Goal: Information Seeking & Learning: Learn about a topic

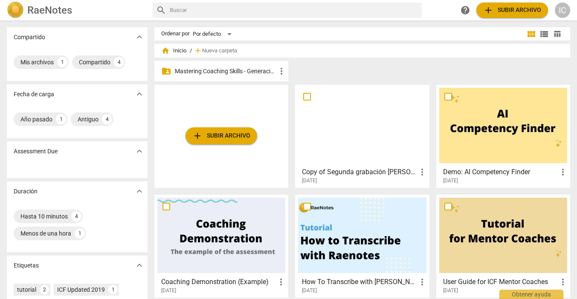
click at [239, 69] on p "Mastering Coaching Skills - Generación 31" at bounding box center [225, 71] width 101 height 9
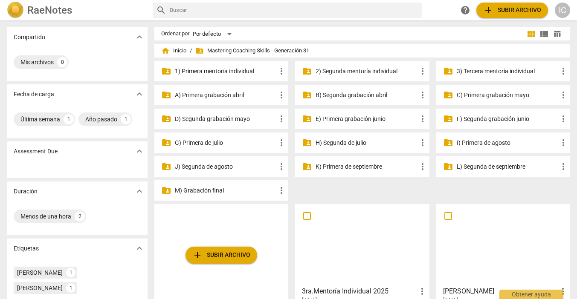
click at [346, 142] on p "H) Segunda de julio" at bounding box center [365, 142] width 101 height 9
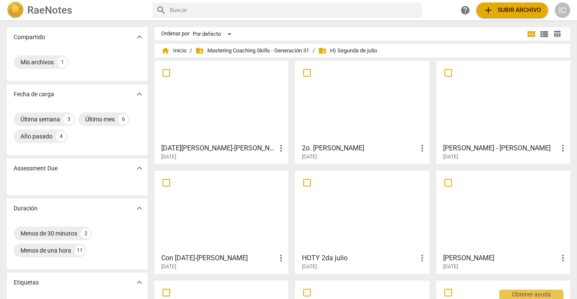
click at [257, 182] on div at bounding box center [221, 211] width 128 height 75
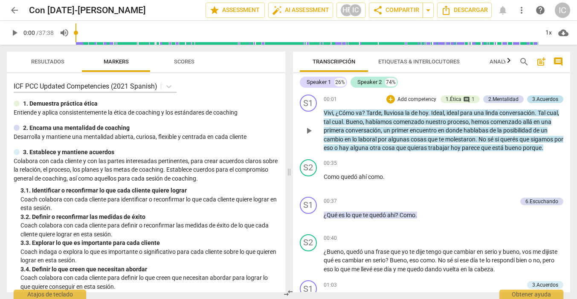
click at [549, 99] on div "3.Acuerdos" at bounding box center [545, 99] width 26 height 8
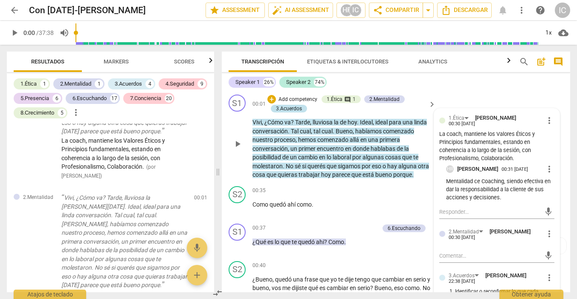
scroll to position [138, 0]
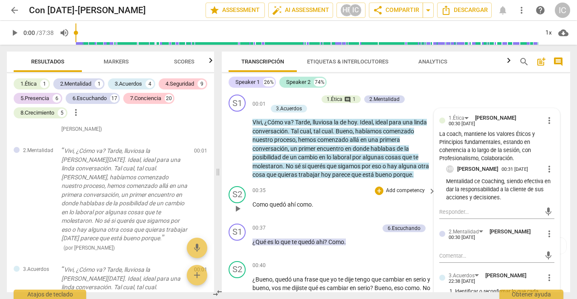
click at [371, 208] on div "00:35 + Add competency keyboard_arrow_right Como quedó ahí como ." at bounding box center [344, 201] width 184 height 31
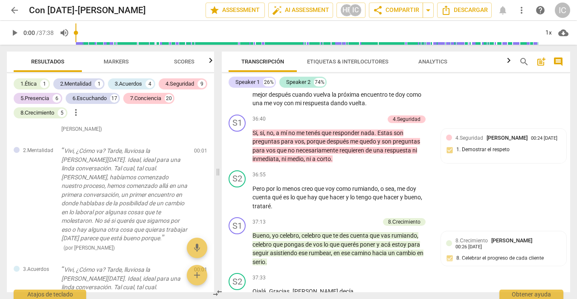
scroll to position [5670, 0]
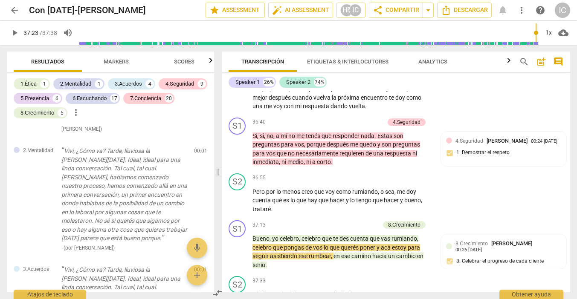
click at [535, 43] on input "range" at bounding box center [308, 32] width 459 height 27
click at [14, 33] on span "play_arrow" at bounding box center [14, 33] width 10 height 10
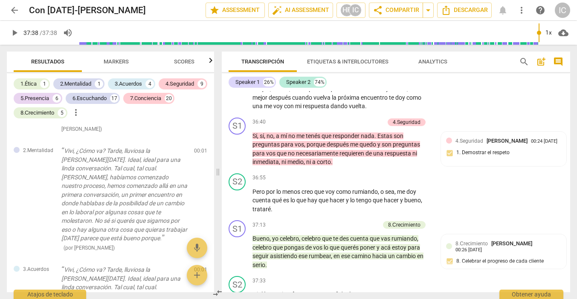
click at [14, 33] on span "play_arrow" at bounding box center [14, 33] width 10 height 10
click at [536, 43] on input "range" at bounding box center [308, 32] width 459 height 27
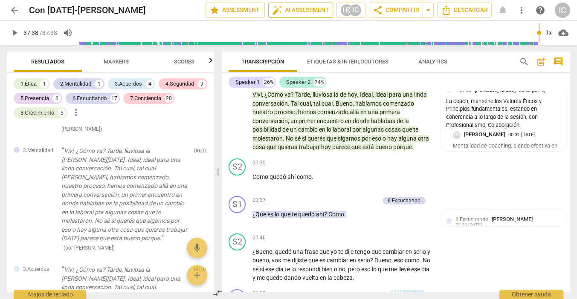
type input "2258"
click at [463, 247] on div "6.Escuchando Hortensia Rojas Jaimes 22:39 09-02-2025 2. Explorar las palabras q…" at bounding box center [503, 233] width 115 height 36
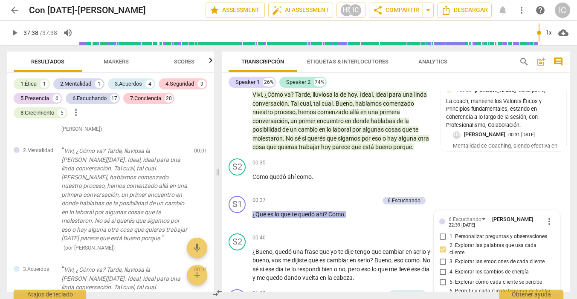
scroll to position [160, 0]
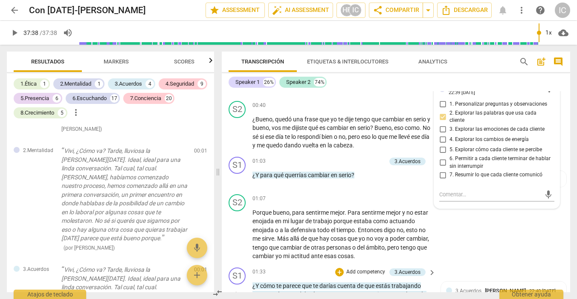
click at [463, 276] on div "S1 play_arrow pause 01:33 + Add competency 3.Acuerdos keyboard_arrow_right ¿Y c…" at bounding box center [396, 287] width 348 height 47
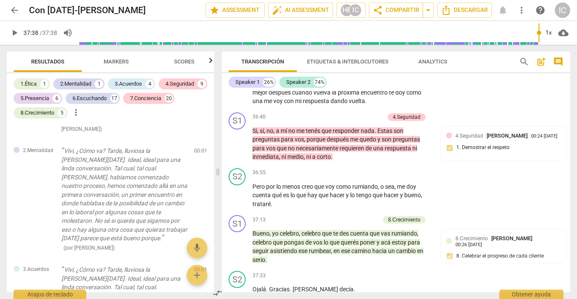
scroll to position [5670, 0]
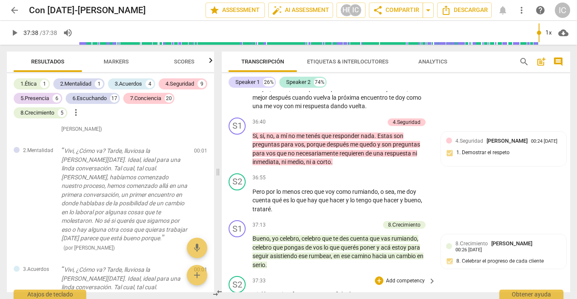
click at [310, 291] on span "Herrera" at bounding box center [315, 294] width 47 height 7
drag, startPoint x: 292, startPoint y: 246, endPoint x: 329, endPoint y: 246, distance: 37.1
click at [329, 290] on p "Ojalá . Gracias . Herrera decía ." at bounding box center [341, 294] width 179 height 9
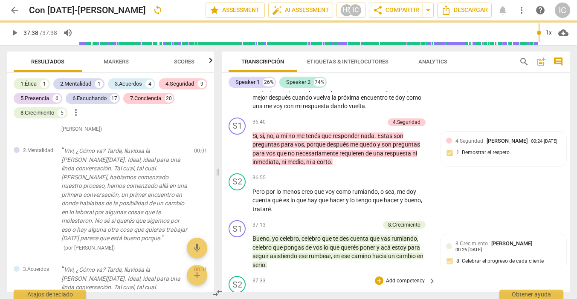
click at [340, 276] on div "37:33 + Add competency keyboard_arrow_right Ojalá . Gracias . Re agradecida" at bounding box center [344, 291] width 184 height 31
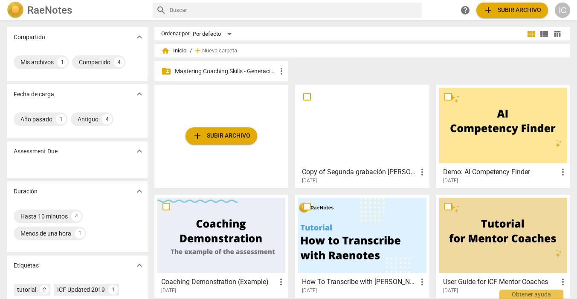
click at [238, 78] on div "folder_shared Mastering Coaching Skills - Generación 31 more_vert" at bounding box center [221, 71] width 134 height 20
click at [234, 72] on p "Mastering Coaching Skills - Generación 31" at bounding box center [225, 71] width 101 height 9
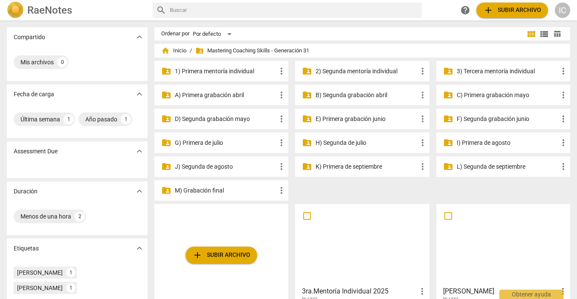
click at [476, 142] on p "I) Primera de agosto" at bounding box center [506, 142] width 101 height 9
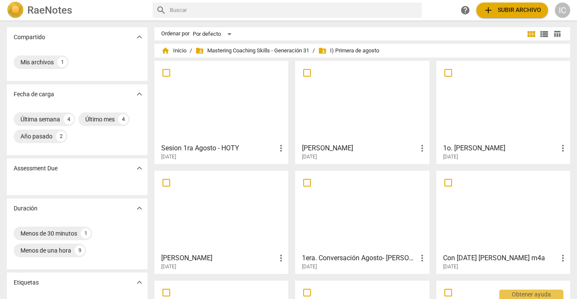
click at [538, 207] on div at bounding box center [503, 211] width 128 height 75
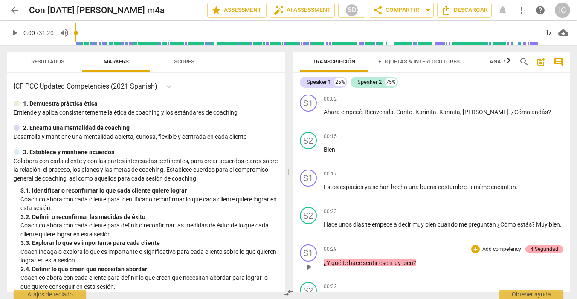
click at [537, 246] on div "4.Seguridad" at bounding box center [544, 249] width 28 height 8
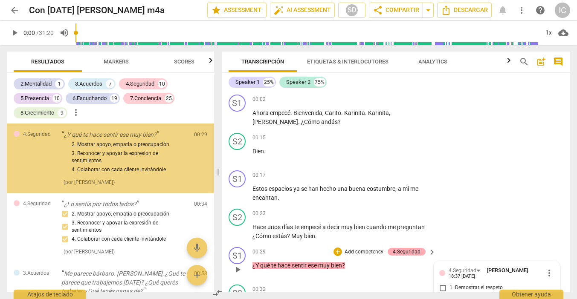
scroll to position [149, 0]
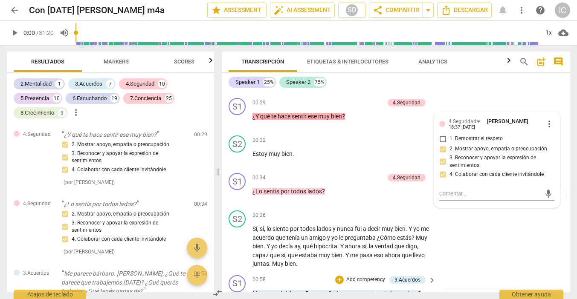
click at [482, 281] on div "S1 play_arrow pause 00:58 + Add competency 3.Acuerdos keyboard_arrow_right Me p…" at bounding box center [396, 291] width 348 height 38
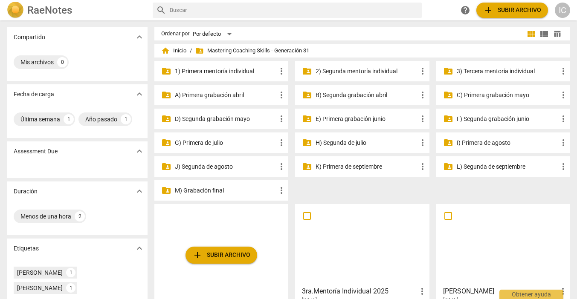
click at [226, 169] on p "J) Segunda de agosto" at bounding box center [225, 166] width 101 height 9
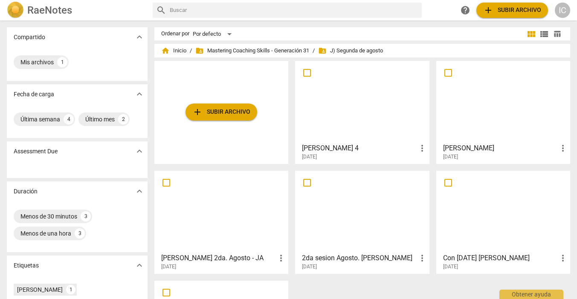
click at [223, 205] on div at bounding box center [221, 211] width 128 height 75
click at [499, 202] on div at bounding box center [503, 211] width 128 height 75
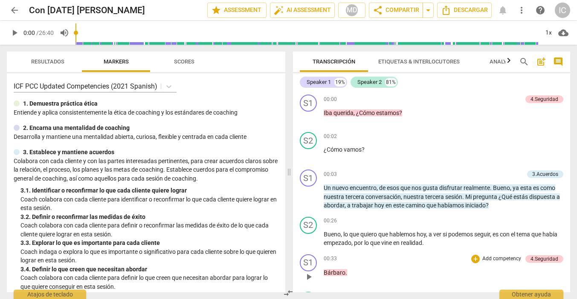
click at [499, 265] on div "00:33 + Add competency 4.Seguridad keyboard_arrow_right Bárbaro ." at bounding box center [443, 269] width 240 height 31
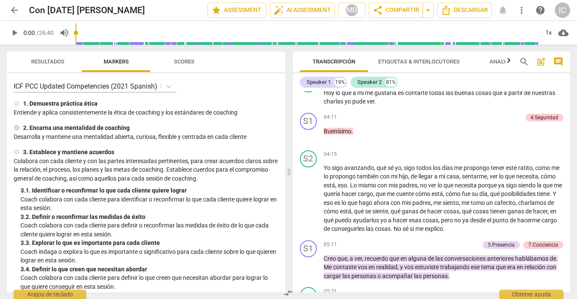
scroll to position [793, 0]
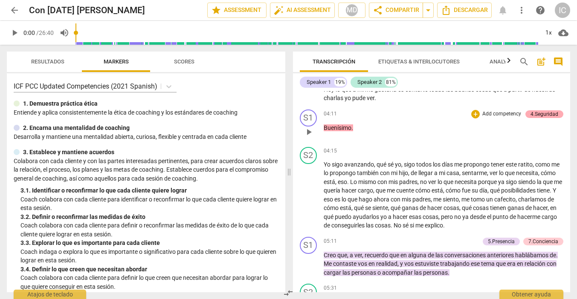
click at [543, 115] on div "4.Seguridad" at bounding box center [544, 114] width 28 height 8
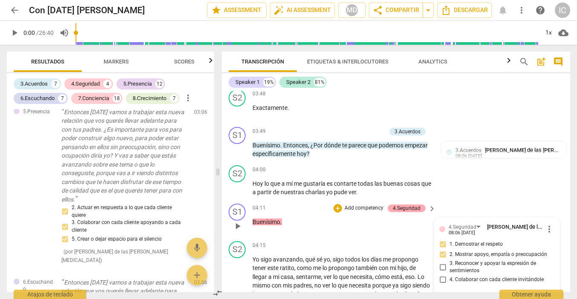
scroll to position [633, 0]
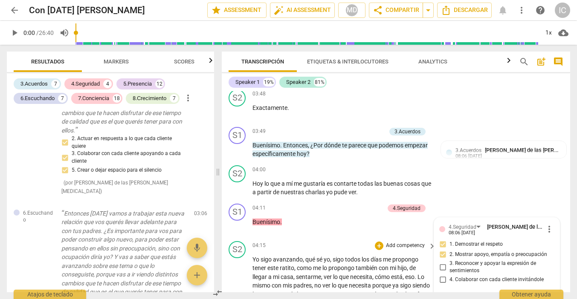
click at [389, 238] on div "S2 play_arrow pause 04:15 + Add competency keyboard_arrow_right Yo sigo avanzan…" at bounding box center [396, 296] width 348 height 117
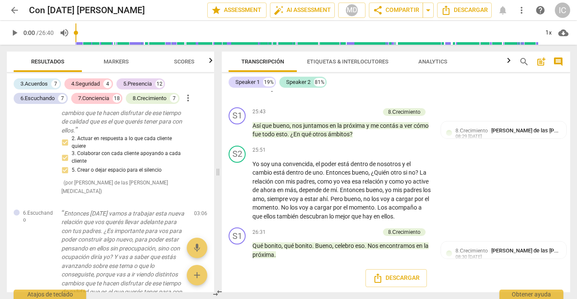
scroll to position [4709, 0]
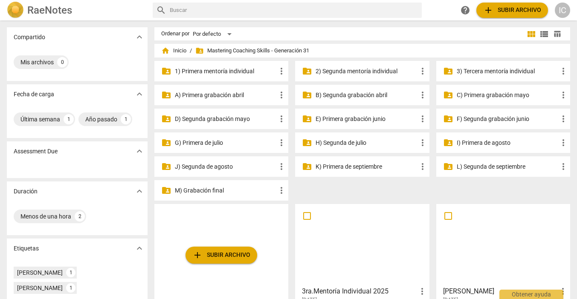
click at [366, 167] on p "K) Primera de septiembre" at bounding box center [365, 166] width 101 height 9
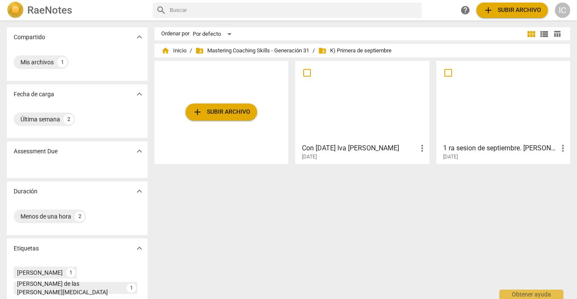
click at [359, 124] on div at bounding box center [362, 101] width 128 height 75
click at [246, 47] on span "folder_shared Mastering Coaching Skills - Generación 31" at bounding box center [252, 50] width 114 height 9
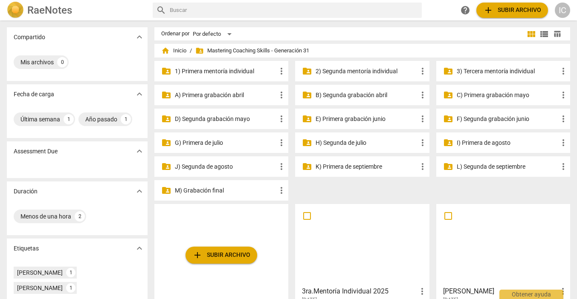
click at [492, 73] on p "3) Tercera mentoría individual" at bounding box center [506, 71] width 101 height 9
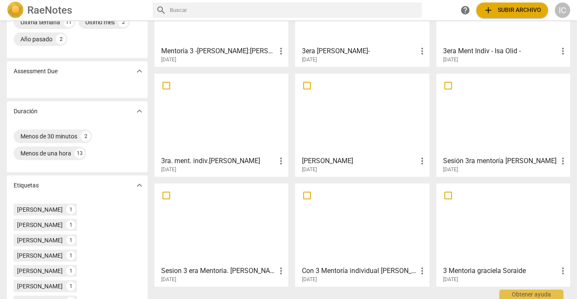
scroll to position [97, 0]
click at [339, 241] on div at bounding box center [362, 224] width 128 height 75
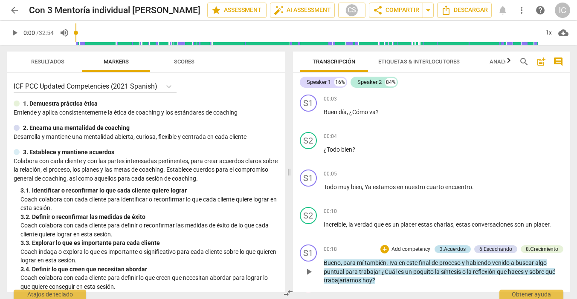
click at [450, 251] on div "3.Acuerdos" at bounding box center [452, 249] width 26 height 8
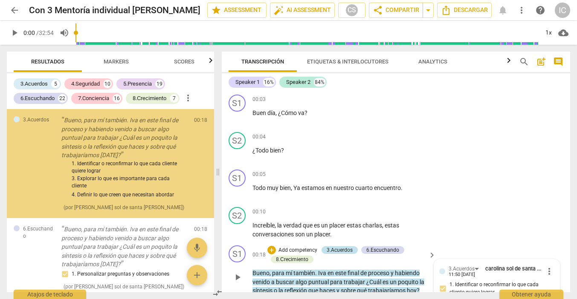
scroll to position [161, 0]
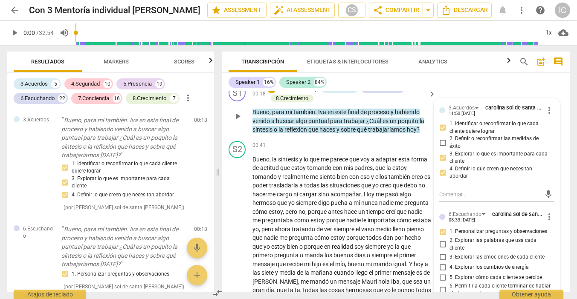
click at [343, 102] on div "+ Add competency 3.Acuerdos 6.Escuchando 8.Сrecimiento" at bounding box center [346, 93] width 158 height 19
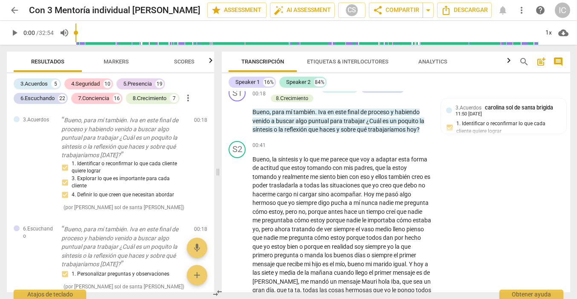
click at [354, 87] on div "Speaker 1 16% Speaker 2 84%" at bounding box center [395, 82] width 335 height 14
click at [320, 99] on div "+ Add competency 3.Acuerdos 6.Escuchando 8.Сrecimiento" at bounding box center [346, 93] width 158 height 19
click at [220, 138] on span at bounding box center [217, 172] width 5 height 254
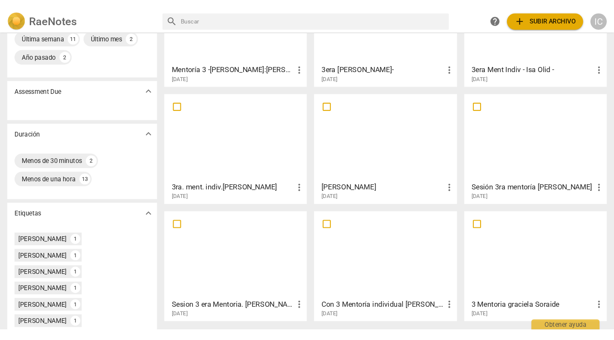
scroll to position [94, 0]
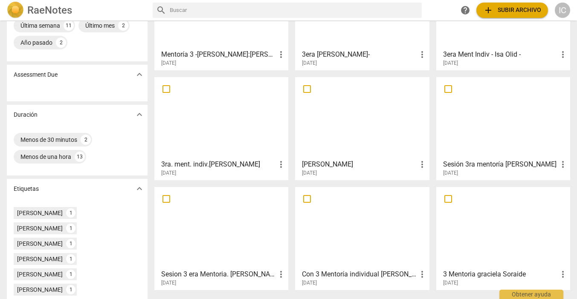
click at [391, 247] on div at bounding box center [362, 227] width 128 height 75
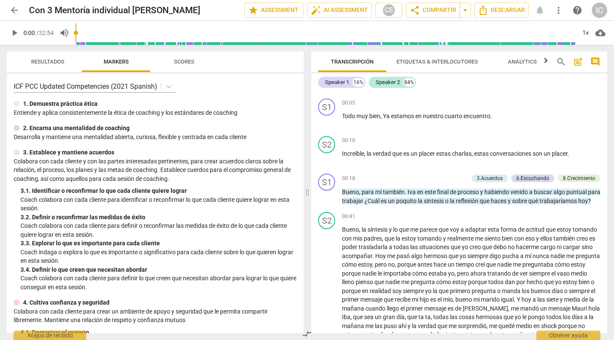
scroll to position [79, 0]
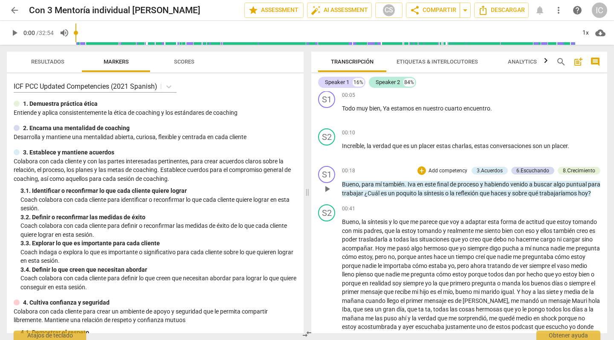
click at [358, 197] on p "Bueno , para mí también . Iva en este final de proceso y habiendo venido a busc…" at bounding box center [471, 188] width 258 height 17
click at [439, 170] on p "Add competency" at bounding box center [447, 171] width 40 height 8
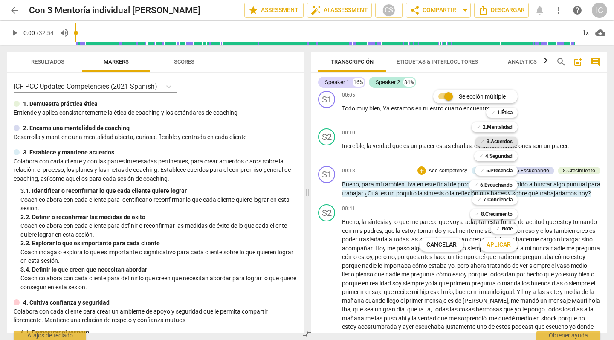
click at [497, 139] on b "3.Acuerdos" at bounding box center [499, 141] width 26 height 10
click at [498, 243] on span "Aplicar" at bounding box center [498, 244] width 24 height 9
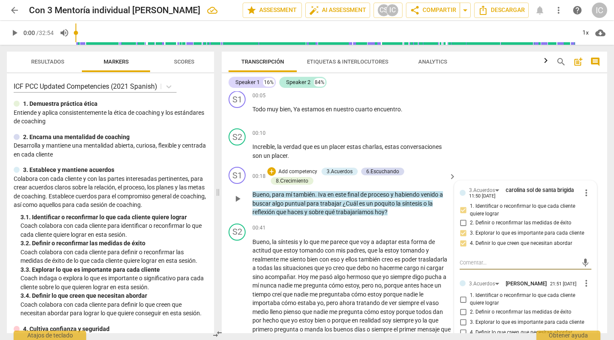
click at [463, 299] on input "1. Identificar o reconfirmar lo que cada cliente quiere lograr" at bounding box center [463, 299] width 14 height 10
checkbox input "true"
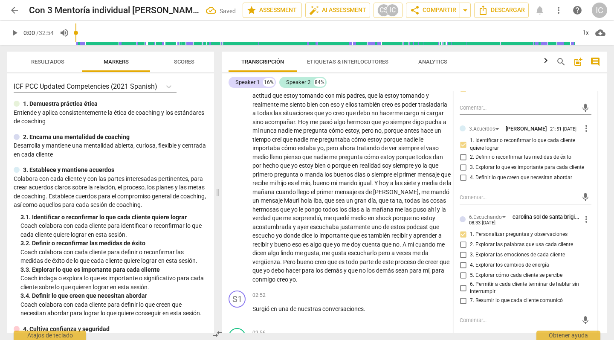
scroll to position [240, 0]
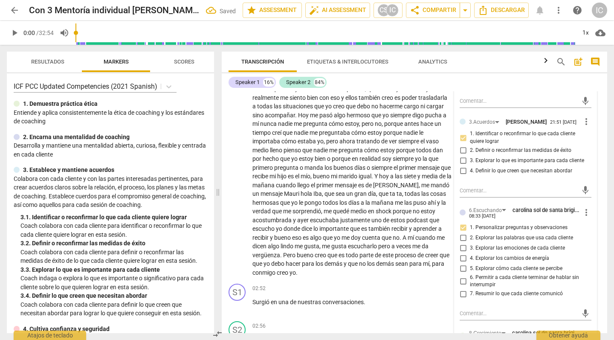
click at [461, 173] on input "4. Definir lo que creen que necesitan abordar" at bounding box center [463, 171] width 14 height 10
checkbox input "true"
click at [379, 80] on div "Speaker 1 16% Speaker 2 84%" at bounding box center [414, 82] width 372 height 14
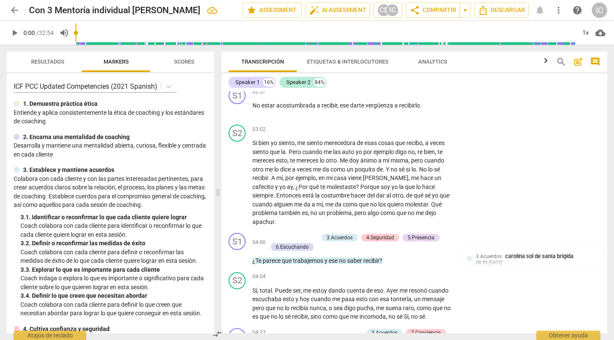
scroll to position [530, 0]
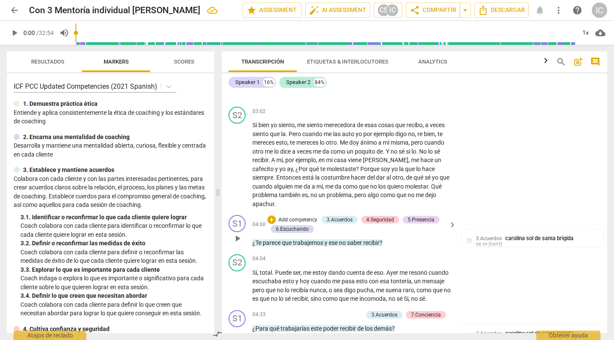
click at [295, 216] on p "Add competency" at bounding box center [297, 220] width 40 height 8
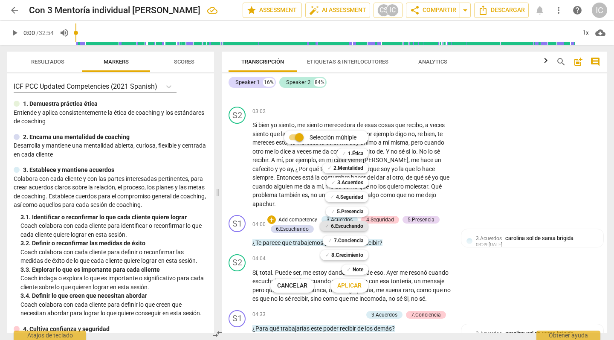
click at [354, 222] on b "6.Escuchando" at bounding box center [347, 226] width 32 height 10
click at [353, 288] on span "Aplicar" at bounding box center [349, 285] width 24 height 9
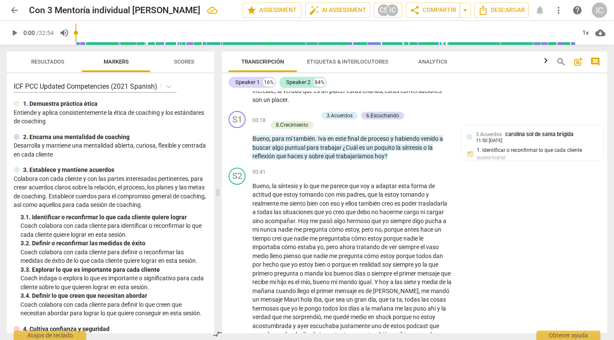
scroll to position [0, 0]
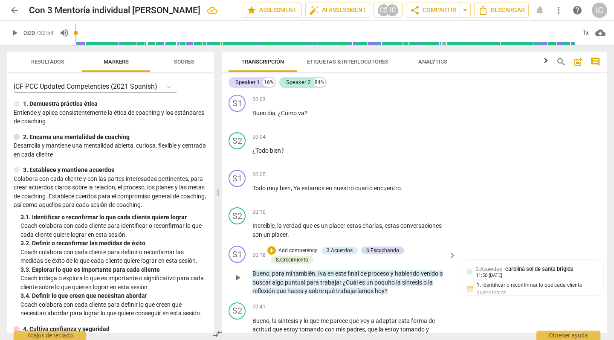
click at [370, 273] on span "proceso" at bounding box center [379, 273] width 23 height 7
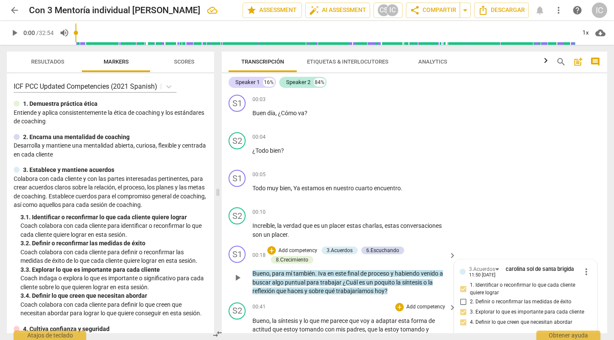
scroll to position [128, 0]
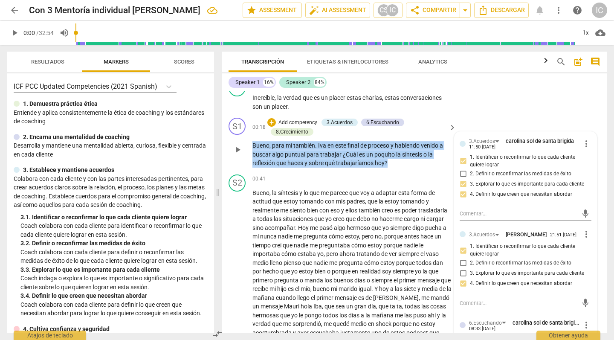
drag, startPoint x: 400, startPoint y: 161, endPoint x: 251, endPoint y: 140, distance: 150.2
click at [251, 140] on div "S1 play_arrow pause 00:18 + Add competency 3.Acuerdos 6.Escuchando 8.Сrecimient…" at bounding box center [414, 142] width 385 height 57
click at [364, 154] on span "es" at bounding box center [362, 154] width 7 height 7
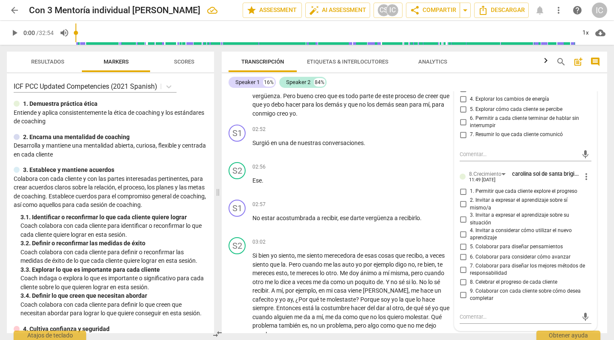
scroll to position [552, 0]
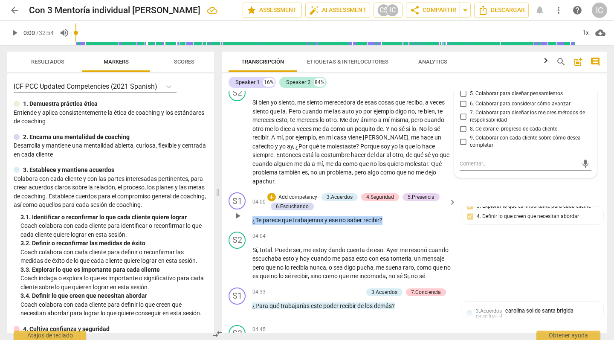
drag, startPoint x: 389, startPoint y: 212, endPoint x: 241, endPoint y: 212, distance: 147.4
click at [241, 212] on div "S1 play_arrow pause 04:00 + Add competency 3.Acuerdos 4.Seguridad 5.Presencia 6…" at bounding box center [414, 208] width 385 height 39
click at [289, 193] on p "Add competency" at bounding box center [297, 197] width 40 height 8
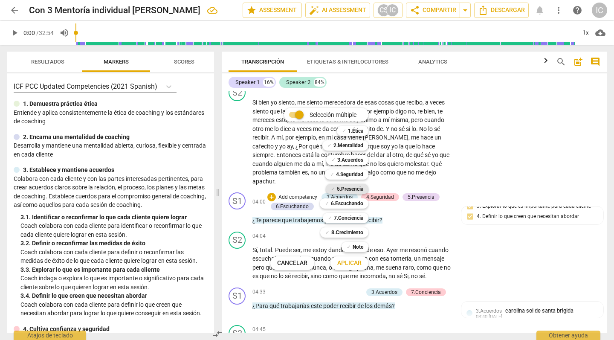
click at [348, 187] on b "5.Presencia" at bounding box center [350, 189] width 26 height 10
click at [361, 262] on span "Aplicar" at bounding box center [349, 263] width 24 height 9
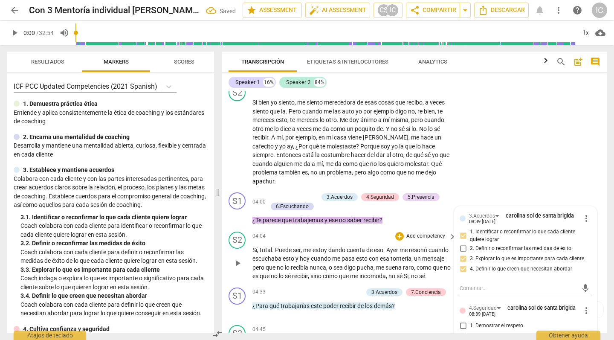
scroll to position [0, 0]
click at [462, 299] on input "1. Demostrar el respeto" at bounding box center [463, 325] width 14 height 10
checkbox input "true"
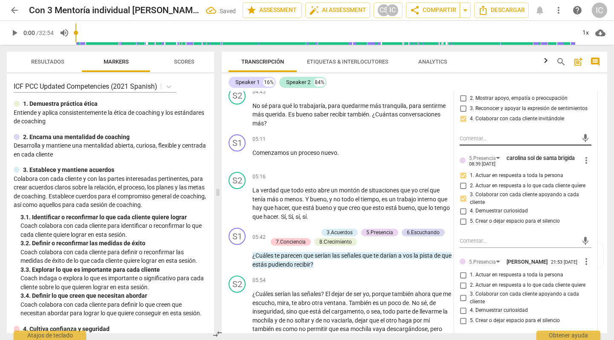
scroll to position [796, 0]
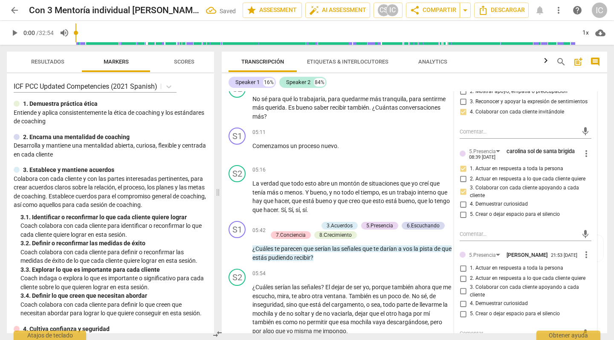
click at [461, 298] on input "4. Demuestrar curiosidad" at bounding box center [463, 303] width 14 height 10
checkbox input "true"
click at [460, 286] on input "3. Colaborar con cada cliente apoyando a cada cliente" at bounding box center [463, 291] width 14 height 10
checkbox input "true"
click at [375, 143] on p "Comenzamos un proceso nuevo ." at bounding box center [351, 145] width 199 height 9
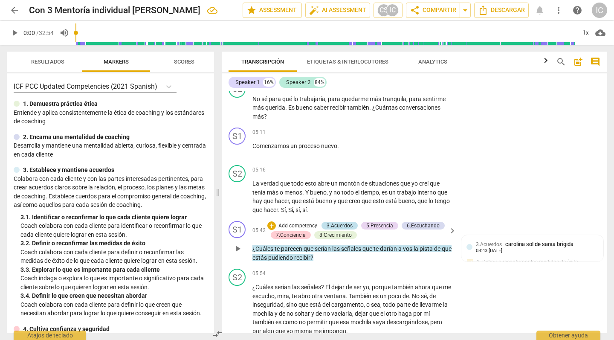
click at [346, 222] on div "3.Acuerdos" at bounding box center [339, 226] width 26 height 8
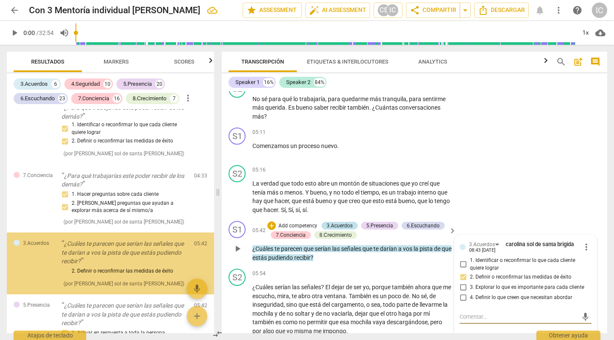
scroll to position [779, 0]
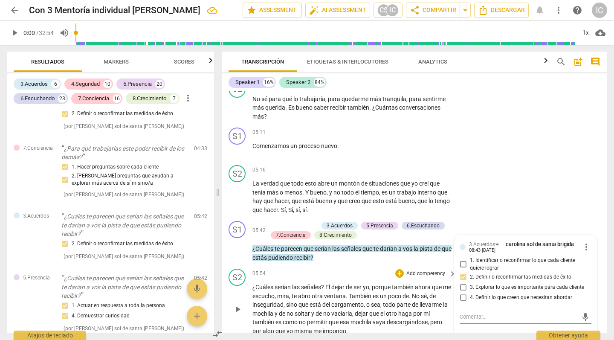
click at [355, 265] on div "S2 play_arrow pause 05:54 + Add competency keyboard_arrow_right ¿Cuáles serían …" at bounding box center [414, 301] width 385 height 73
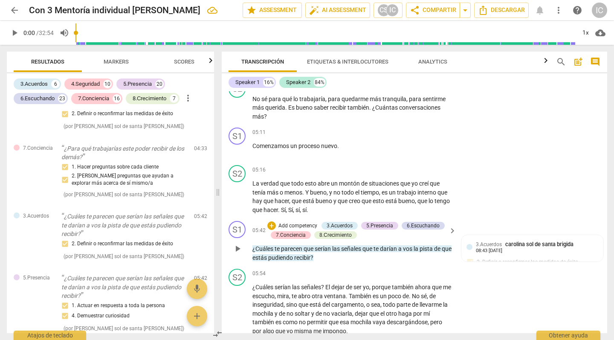
click at [299, 222] on p "Add competency" at bounding box center [297, 226] width 40 height 8
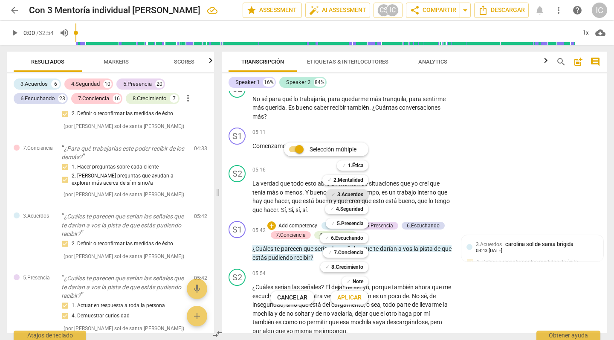
click at [346, 196] on b "3.Acuerdos" at bounding box center [350, 194] width 26 height 10
click at [351, 296] on span "Aplicar" at bounding box center [349, 297] width 24 height 9
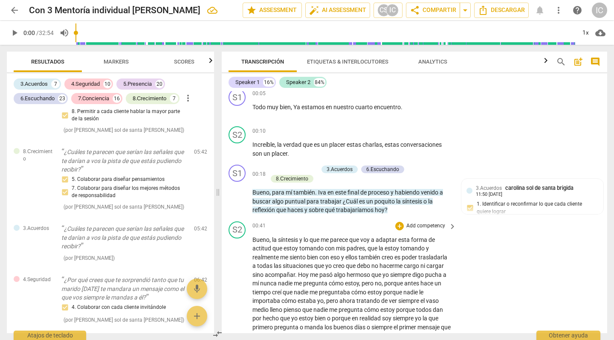
scroll to position [0, 0]
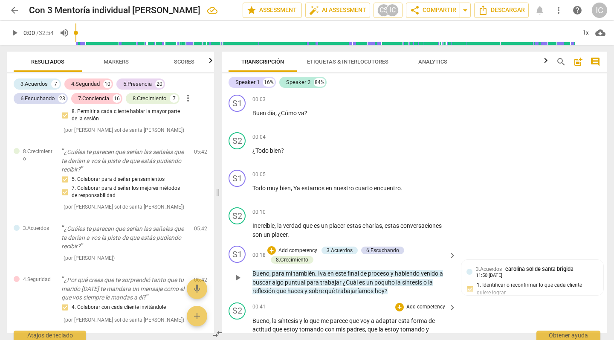
click at [405, 291] on p "Bueno , para mí también . Iva en este final de proceso y habiendo venido a busc…" at bounding box center [351, 282] width 199 height 26
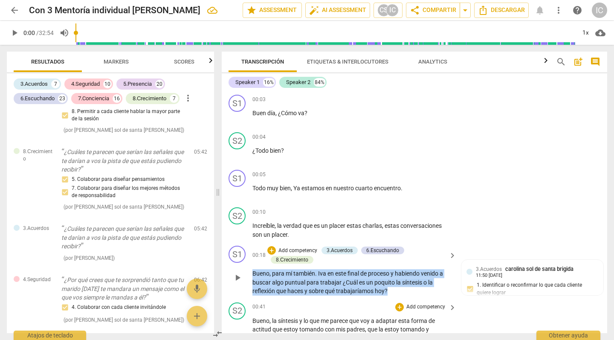
drag, startPoint x: 389, startPoint y: 289, endPoint x: 248, endPoint y: 271, distance: 143.1
click at [248, 271] on div "S1 play_arrow pause 00:18 + Add competency 3.Acuerdos 6.Escuchando 8.Сrecimient…" at bounding box center [414, 270] width 385 height 57
click at [296, 248] on p "Add competency" at bounding box center [297, 251] width 40 height 8
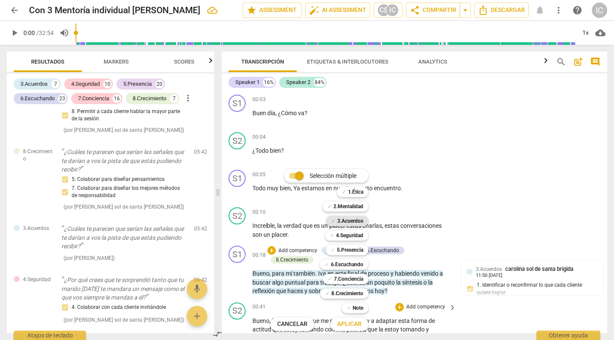
click at [352, 222] on b "3.Acuerdos" at bounding box center [350, 221] width 26 height 10
click at [347, 299] on span "Aplicar" at bounding box center [349, 324] width 24 height 9
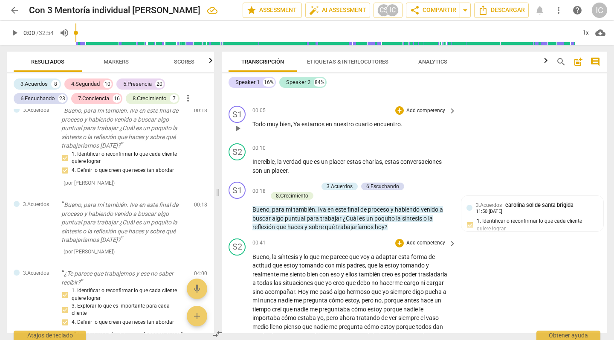
click at [498, 108] on div "S1 play_arrow pause 00:05 + Add competency keyboard_arrow_right Todo muy bien ,…" at bounding box center [414, 120] width 385 height 37
drag, startPoint x: 603, startPoint y: 97, endPoint x: 590, endPoint y: 110, distance: 18.4
click at [576, 110] on div "S1 play_arrow pause 00:03 + Add competency keyboard_arrow_right Buen día , ¿Cóm…" at bounding box center [414, 212] width 385 height 242
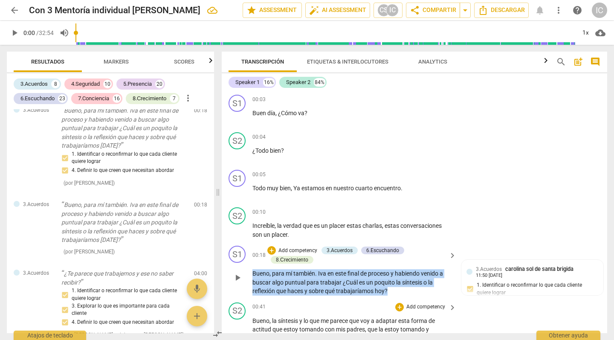
drag, startPoint x: 393, startPoint y: 290, endPoint x: 234, endPoint y: 269, distance: 159.9
click at [234, 269] on div "S1 play_arrow pause 00:18 + Add competency 3.Acuerdos 6.Escuchando 8.Сrecimient…" at bounding box center [414, 270] width 385 height 57
click at [302, 249] on p "Add competency" at bounding box center [297, 251] width 40 height 8
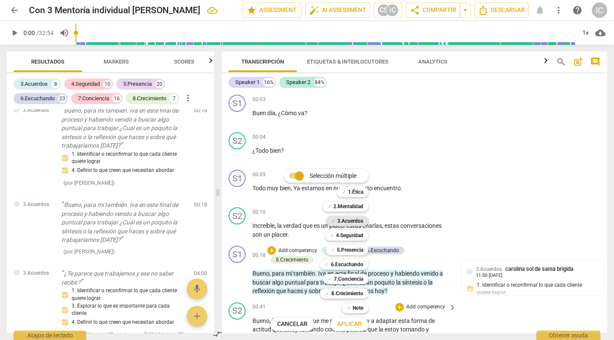
click at [360, 219] on b "3.Acuerdos" at bounding box center [350, 221] width 26 height 10
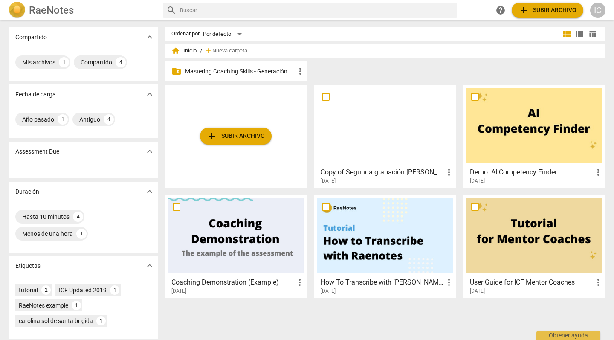
click at [226, 72] on p "Mastering Coaching Skills - Generación 31" at bounding box center [240, 71] width 110 height 9
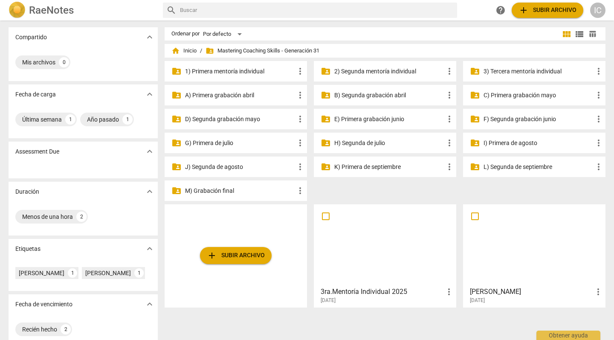
click at [522, 70] on p "3) Tercera mentoría individual" at bounding box center [538, 71] width 110 height 9
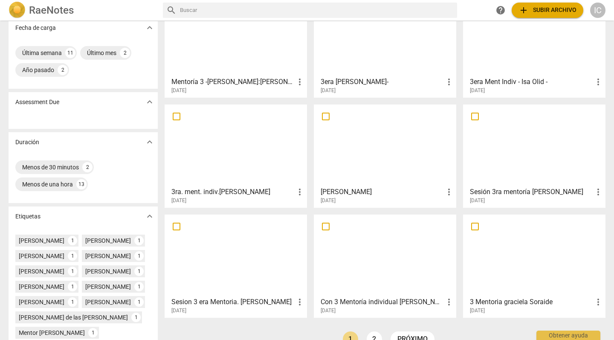
scroll to position [74, 0]
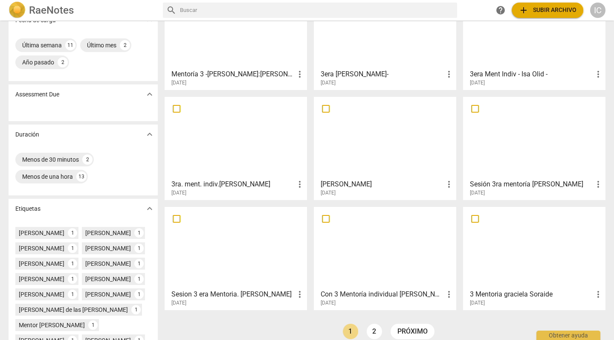
click at [415, 193] on div "[DATE]" at bounding box center [386, 192] width 133 height 7
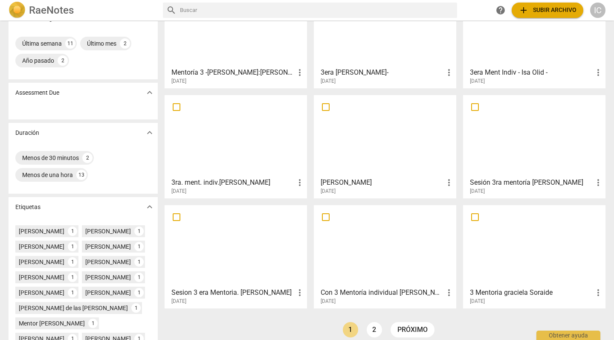
scroll to position [78, 0]
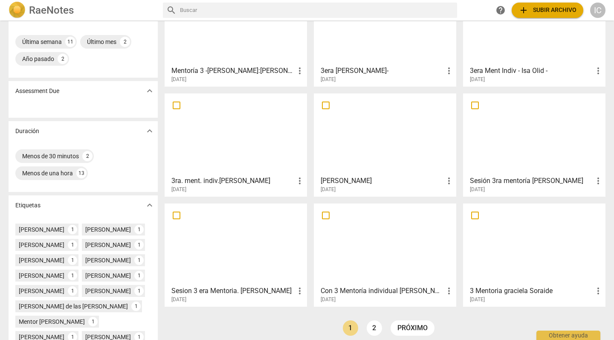
click at [374, 258] on div at bounding box center [385, 243] width 136 height 75
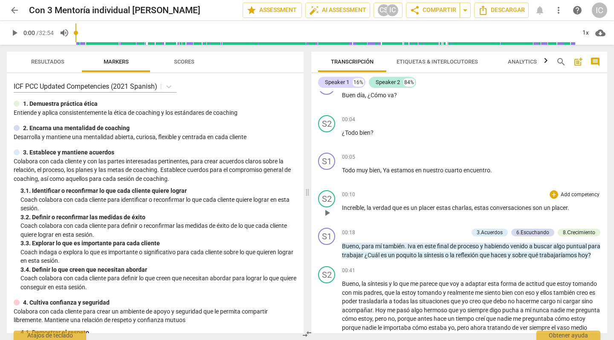
scroll to position [19, 0]
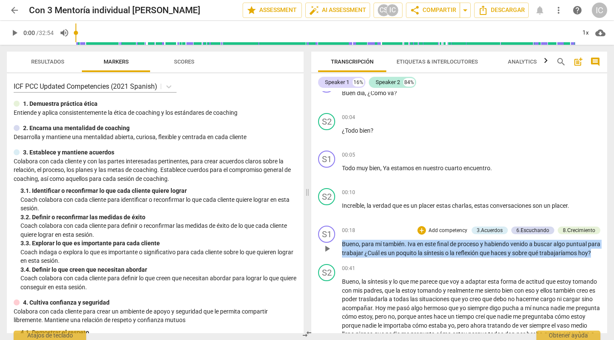
drag, startPoint x: 359, startPoint y: 263, endPoint x: 335, endPoint y: 239, distance: 33.8
click at [335, 239] on div "S1 play_arrow pause 00:18 + Add competency 3.Acuerdos 6.Escuchando 8.Сrecimient…" at bounding box center [459, 241] width 296 height 38
click at [493, 229] on div "3.Acuerdos" at bounding box center [489, 230] width 26 height 8
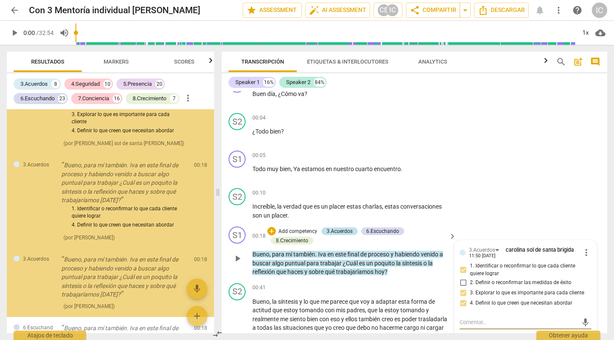
scroll to position [66, 0]
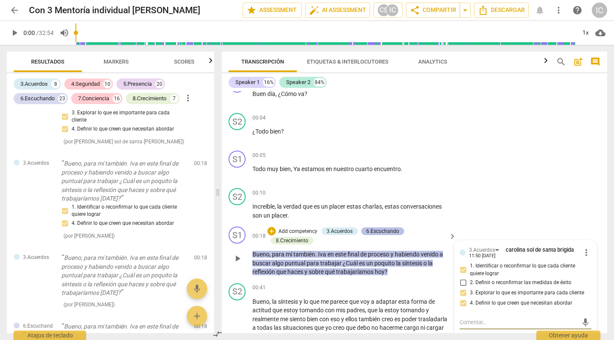
click at [376, 230] on div "6.Escuchando" at bounding box center [382, 231] width 33 height 8
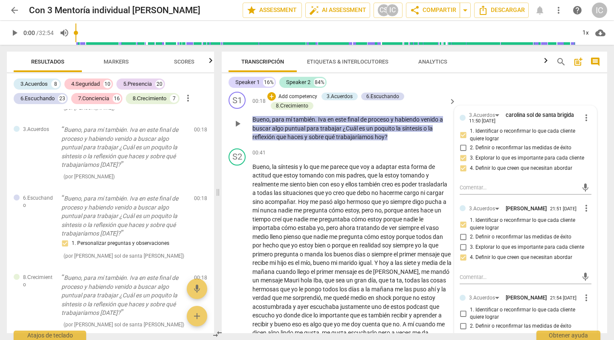
scroll to position [155, 0]
click at [463, 247] on input "3. Explorar lo que es importante para cada cliente" at bounding box center [463, 246] width 14 height 10
checkbox input "true"
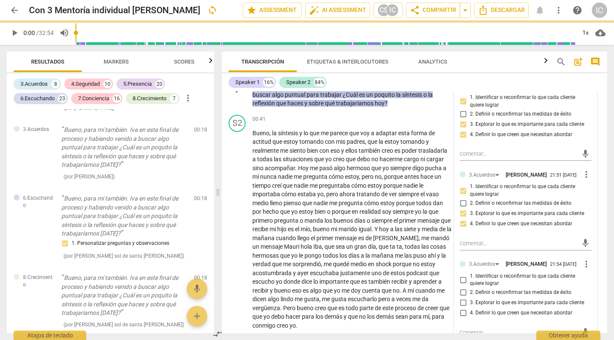
scroll to position [277, 0]
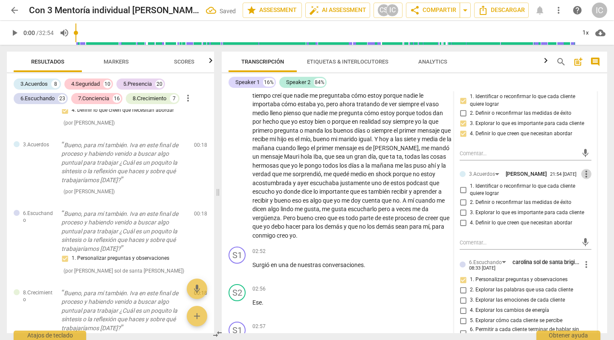
click at [581, 178] on span "more_vert" at bounding box center [586, 174] width 10 height 10
click at [583, 190] on li "Borrar" at bounding box center [592, 192] width 30 height 16
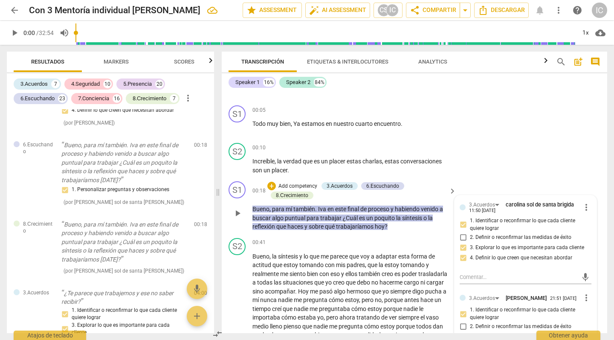
scroll to position [0, 0]
click at [288, 182] on div "+ Add competency" at bounding box center [292, 186] width 51 height 9
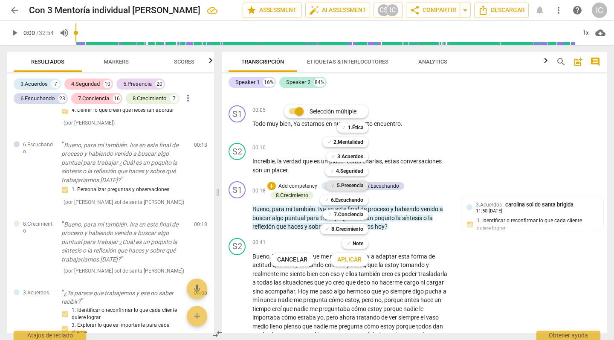
click at [348, 186] on b "5.Presencia" at bounding box center [350, 185] width 26 height 10
click at [346, 259] on span "Aplicar" at bounding box center [349, 259] width 24 height 9
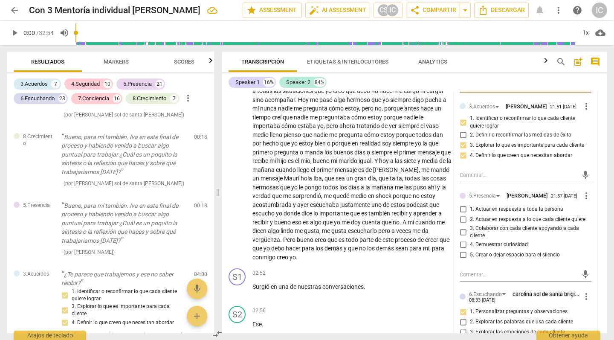
scroll to position [257, 0]
click at [489, 247] on span "4. Demuestrar curiosidad" at bounding box center [499, 243] width 58 height 8
click at [470, 247] on input "4. Demuestrar curiosidad" at bounding box center [463, 243] width 14 height 10
checkbox input "true"
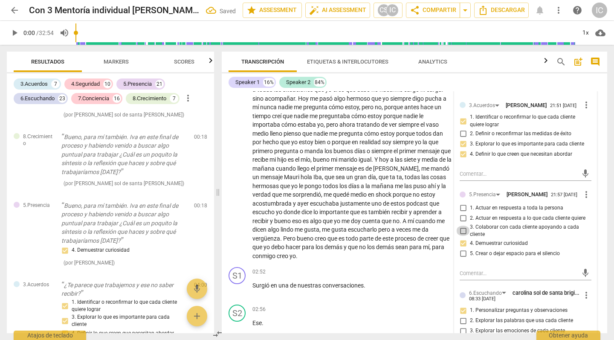
click at [464, 234] on input "3. Colaborar con cada cliente apoyando a cada cliente" at bounding box center [463, 230] width 14 height 10
checkbox input "true"
click at [297, 165] on span "cuando" at bounding box center [286, 168] width 21 height 7
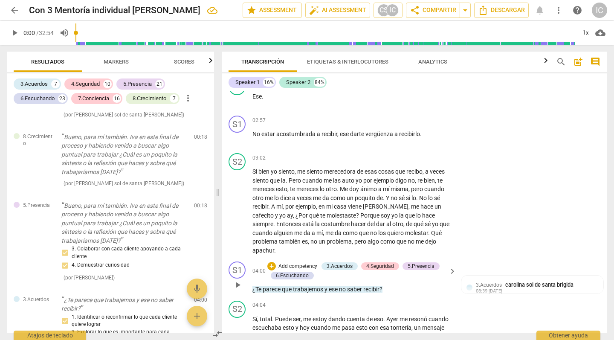
scroll to position [0, 1]
click at [333, 286] on span "ese" at bounding box center [334, 289] width 10 height 7
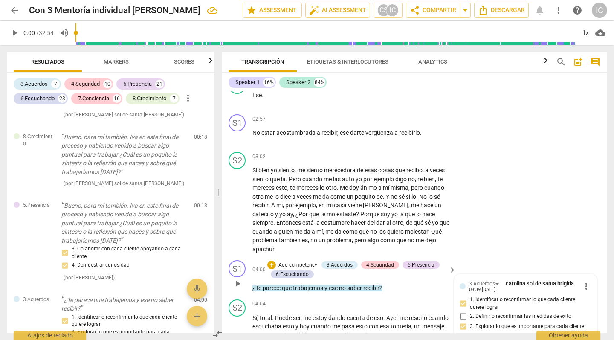
scroll to position [0, 0]
click at [336, 148] on div "S2 play_arrow pause 03:02 + Add competency keyboard_arrow_right Si bien yo sien…" at bounding box center [414, 202] width 385 height 108
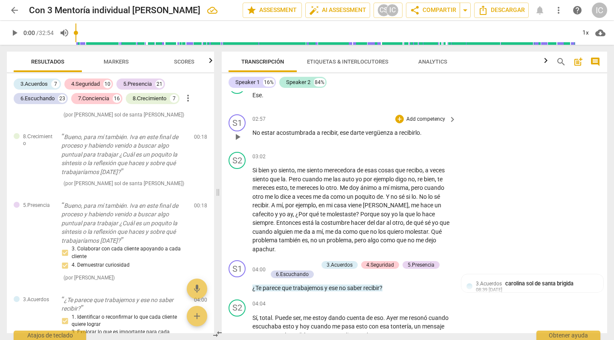
drag, startPoint x: 387, startPoint y: 141, endPoint x: 271, endPoint y: 141, distance: 116.8
click at [271, 141] on div "S1 play_arrow pause 02:57 + Add competency keyboard_arrow_right No estar acostu…" at bounding box center [414, 129] width 385 height 37
drag, startPoint x: 392, startPoint y: 143, endPoint x: 301, endPoint y: 146, distance: 90.8
click at [322, 148] on div "S2 play_arrow pause 03:02 + Add competency keyboard_arrow_right Si bien yo sien…" at bounding box center [414, 202] width 385 height 108
click at [302, 152] on div "03:02 + Add competency keyboard_arrow_right" at bounding box center [354, 156] width 205 height 9
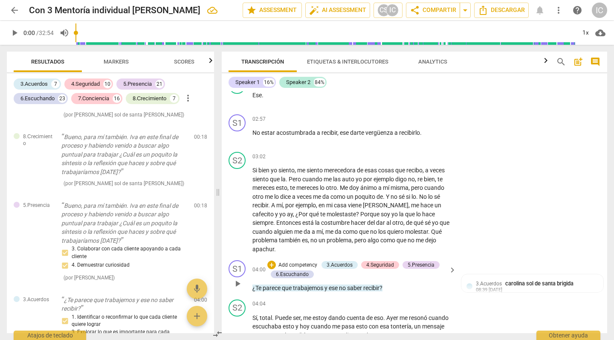
scroll to position [617, 0]
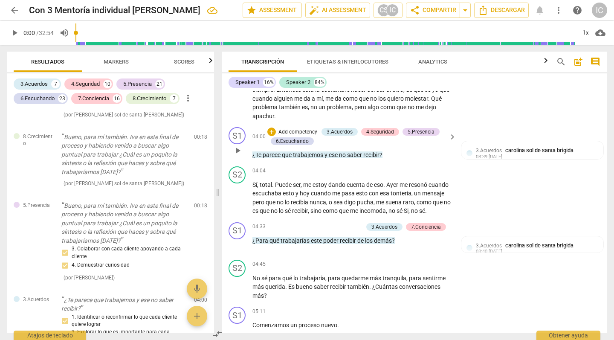
drag, startPoint x: 397, startPoint y: 138, endPoint x: 287, endPoint y: 145, distance: 109.7
click at [287, 145] on div "S1 play_arrow pause 00:03 + Add competency keyboard_arrow_right Buen día , ¿Cóm…" at bounding box center [414, 212] width 385 height 242
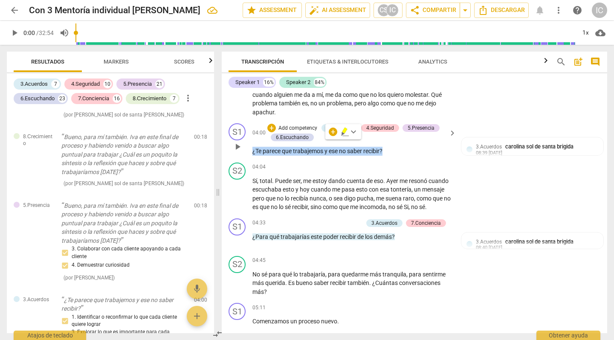
drag, startPoint x: 391, startPoint y: 143, endPoint x: 251, endPoint y: 141, distance: 139.8
click at [251, 141] on div "S1 play_arrow pause 04:00 + Add competency 3.Acuerdos 4.Seguridad 5.Presencia 6…" at bounding box center [414, 139] width 385 height 39
click at [345, 124] on div "3.Acuerdos" at bounding box center [339, 128] width 26 height 8
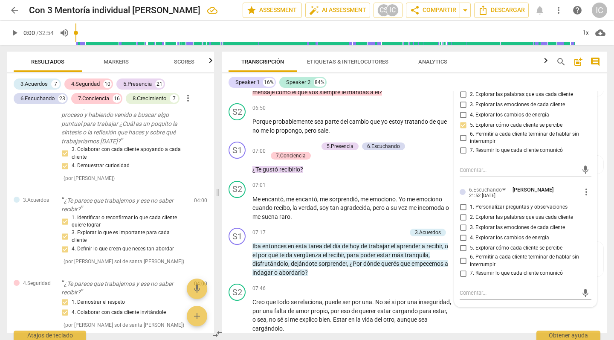
scroll to position [1084, 0]
click at [586, 186] on span "more_vert" at bounding box center [586, 191] width 10 height 10
click at [596, 202] on li "Borrar" at bounding box center [592, 197] width 30 height 16
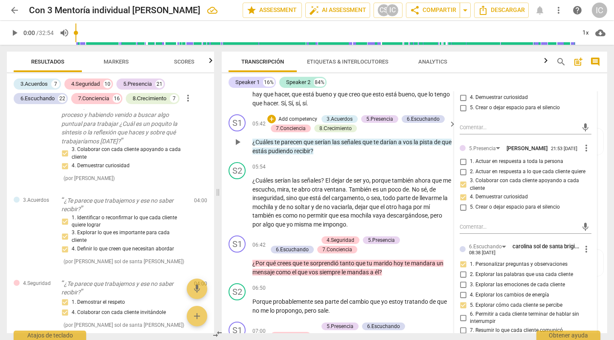
scroll to position [903, 0]
click at [418, 259] on span "mandara" at bounding box center [424, 262] width 26 height 7
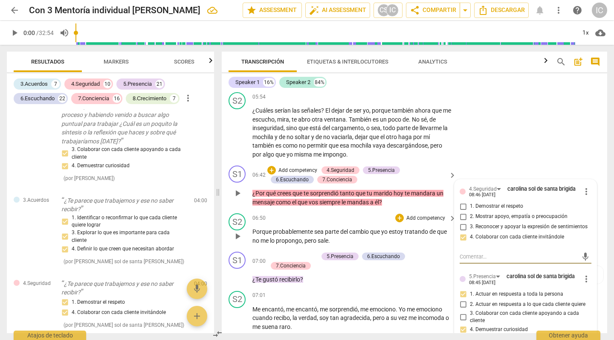
scroll to position [976, 0]
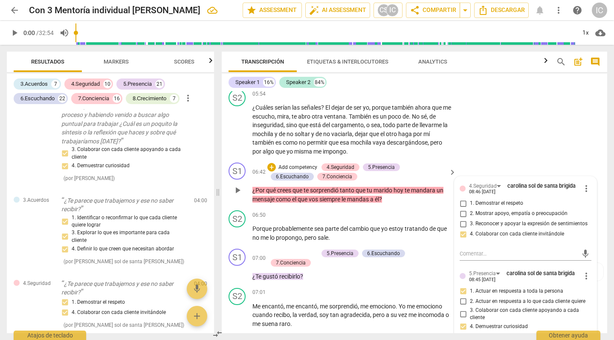
click at [399, 193] on p "¿Por qué crees que te sorprendió tanto que tu marido hoy te mandara un mensaje …" at bounding box center [351, 194] width 199 height 17
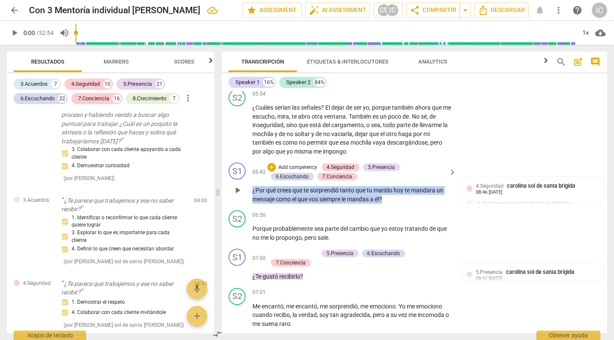
drag, startPoint x: 383, startPoint y: 193, endPoint x: 250, endPoint y: 181, distance: 133.9
click at [250, 181] on div "S1 play_arrow pause 06:42 + Add competency 4.Seguridad 5.Presencia 6.Escuchando…" at bounding box center [414, 183] width 385 height 48
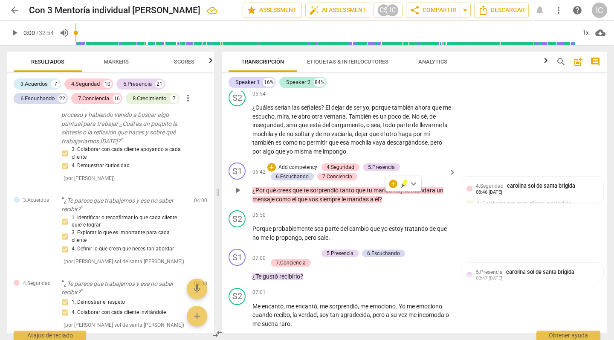
click at [294, 164] on p "Add competency" at bounding box center [297, 168] width 40 height 8
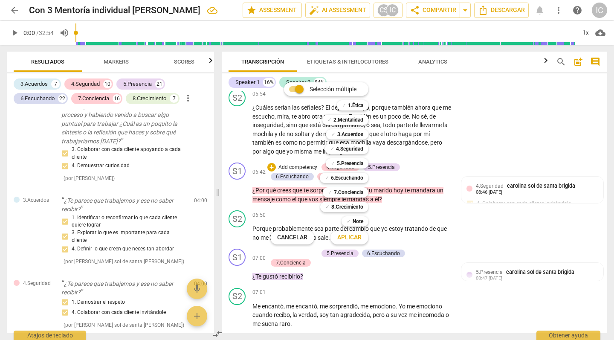
drag, startPoint x: 356, startPoint y: 192, endPoint x: 356, endPoint y: 200, distance: 8.1
click at [356, 192] on b "7.Conciencia" at bounding box center [348, 192] width 29 height 10
click at [348, 239] on span "Aplicar" at bounding box center [349, 237] width 24 height 9
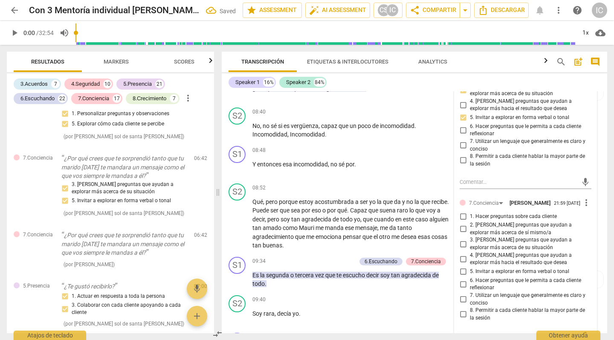
scroll to position [1432, 0]
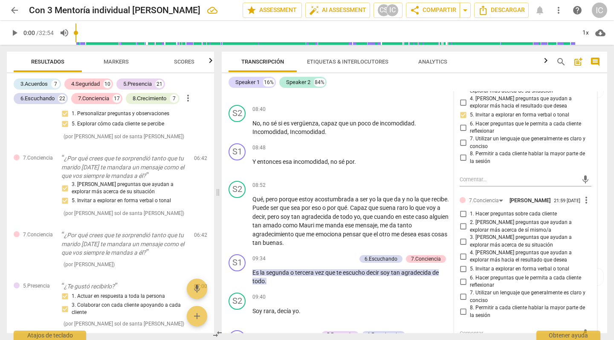
click at [461, 221] on input "2. [PERSON_NAME] preguntas que ayudan a explorar más acerca de sí mismo/a" at bounding box center [463, 226] width 14 height 10
checkbox input "true"
click at [462, 236] on input "3. [PERSON_NAME] preguntas que ayudan a explorar más acerca de su situación" at bounding box center [463, 241] width 14 height 10
checkbox input "true"
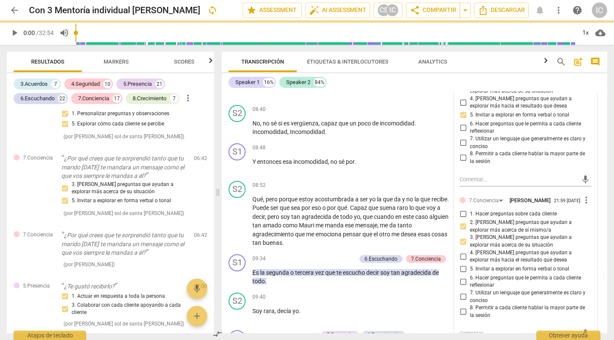
click at [461, 276] on input "6. Hacer preguntas que le permita a cada cliente reflexionar" at bounding box center [463, 281] width 14 height 10
checkbox input "true"
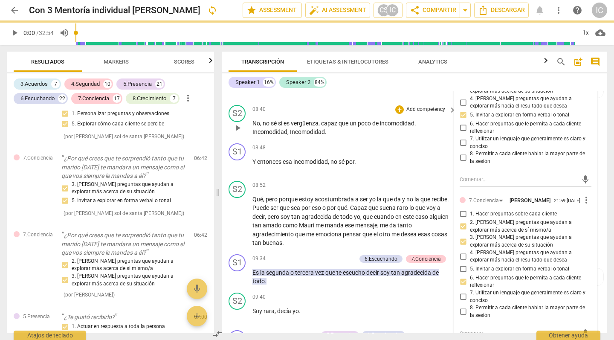
click at [378, 105] on div "08:40 + Add competency keyboard_arrow_right" at bounding box center [354, 109] width 205 height 9
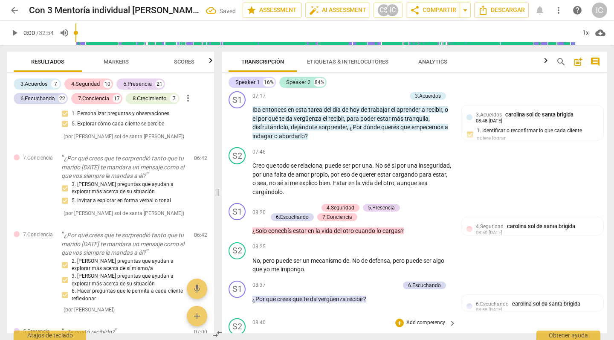
scroll to position [1218, 0]
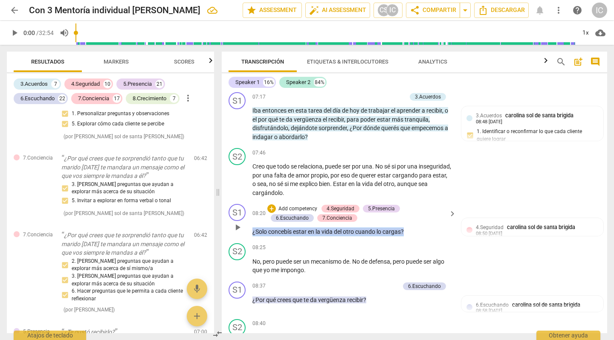
drag, startPoint x: 418, startPoint y: 225, endPoint x: 244, endPoint y: 223, distance: 173.9
click at [244, 223] on div "S1 play_arrow pause 08:20 + Add competency 4.Seguridad 5.Presencia 6.Escuchando…" at bounding box center [414, 219] width 385 height 39
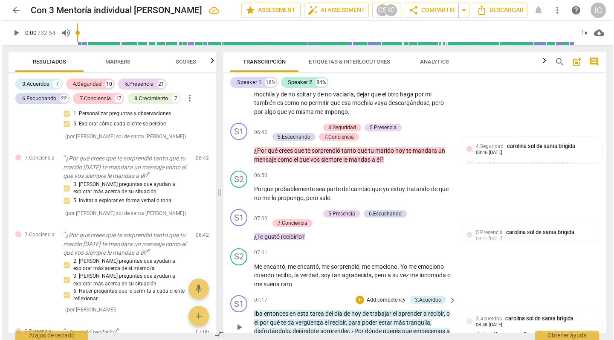
scroll to position [1044, 0]
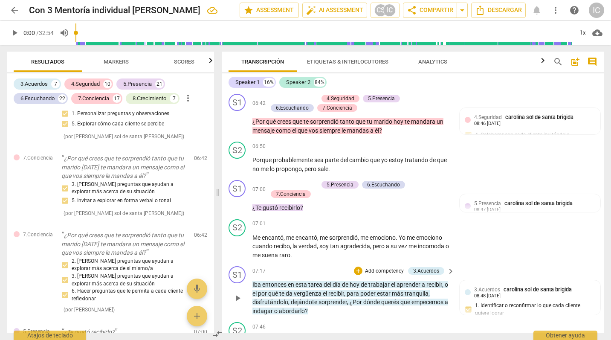
click at [269, 281] on span "entonces" at bounding box center [275, 284] width 26 height 7
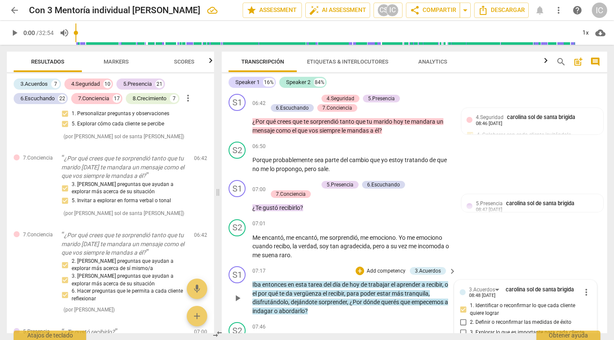
scroll to position [1188, 0]
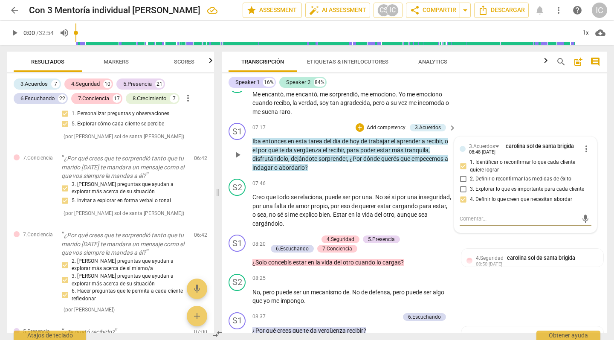
click at [259, 138] on span "Iba" at bounding box center [257, 141] width 10 height 7
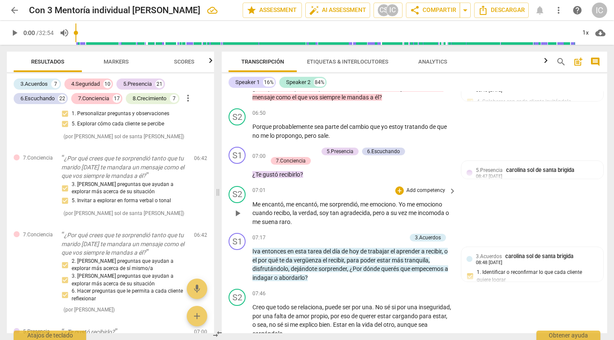
scroll to position [1090, 0]
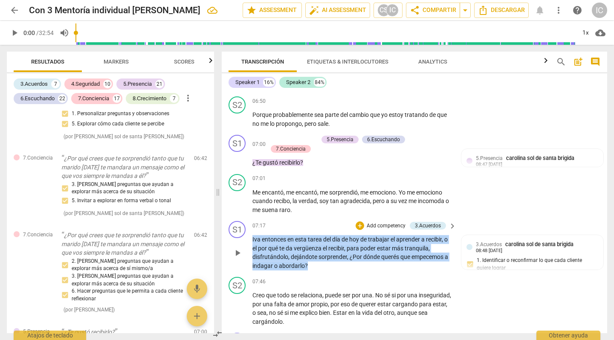
drag, startPoint x: 321, startPoint y: 262, endPoint x: 242, endPoint y: 234, distance: 83.3
click at [242, 234] on div "S1 play_arrow pause 07:17 + Add competency 3.Acuerdos keyboard_arrow_right Iva …" at bounding box center [414, 245] width 385 height 56
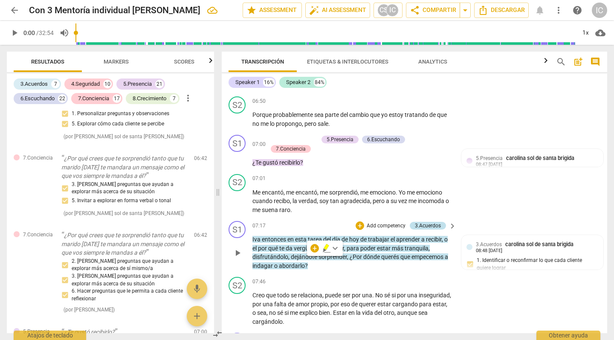
click at [417, 222] on div "3.Acuerdos" at bounding box center [428, 226] width 26 height 8
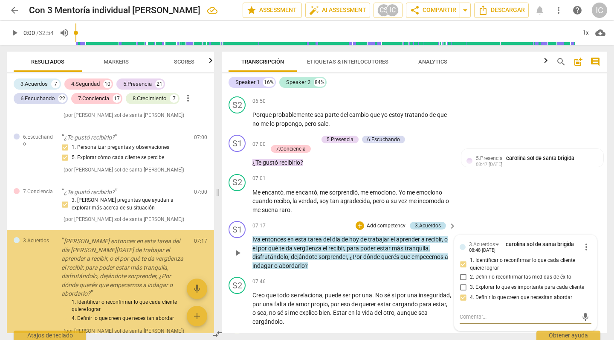
scroll to position [1850, 0]
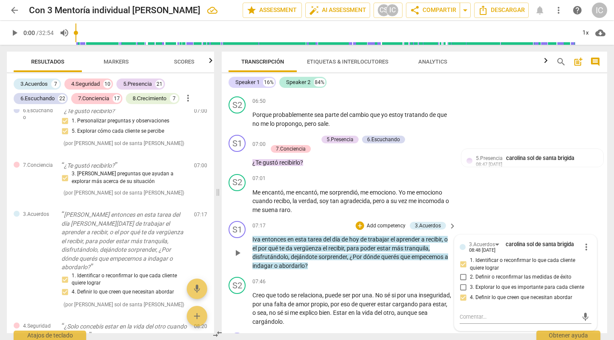
click at [383, 222] on p "Add competency" at bounding box center [386, 226] width 40 height 8
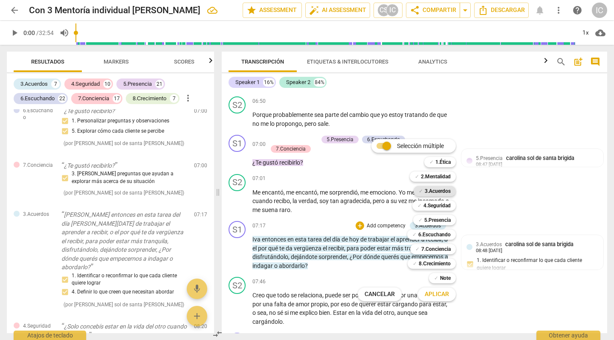
click at [436, 190] on b "3.Acuerdos" at bounding box center [437, 191] width 26 height 10
click at [439, 294] on span "Aplicar" at bounding box center [436, 294] width 24 height 9
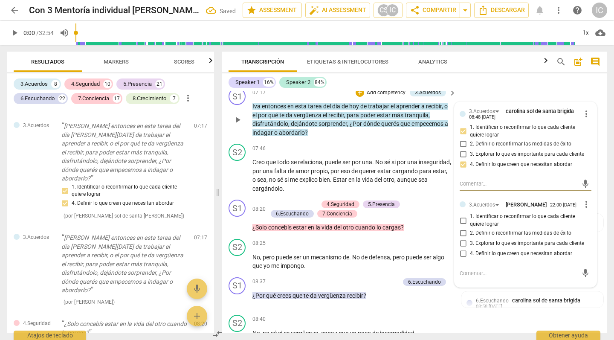
scroll to position [1225, 0]
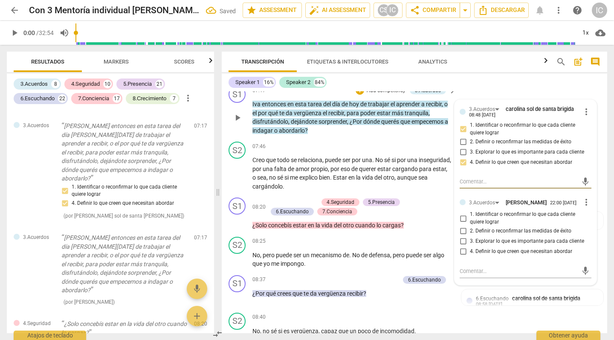
click at [485, 248] on span "4. Definir lo que creen que necesitan abordar" at bounding box center [521, 252] width 102 height 8
click at [470, 246] on input "4. Definir lo que creen que necesitan abordar" at bounding box center [463, 251] width 14 height 10
checkbox input "true"
click at [467, 213] on input "1. Identificar o reconfirmar lo que cada cliente quiere lograr" at bounding box center [463, 218] width 14 height 10
checkbox input "true"
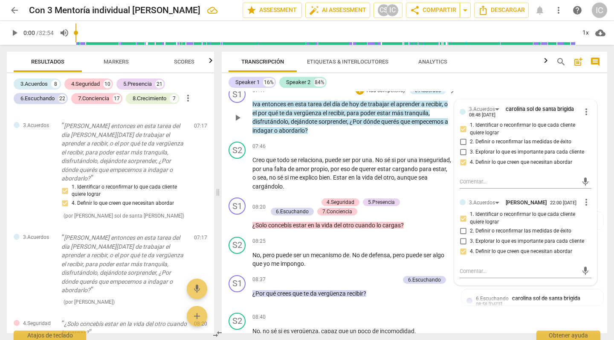
click at [473, 227] on span "2. Definir o reconfirmar las medidas de éxito" at bounding box center [520, 231] width 101 height 8
click at [470, 226] on input "2. Definir o reconfirmar las medidas de éxito" at bounding box center [463, 231] width 14 height 10
checkbox input "true"
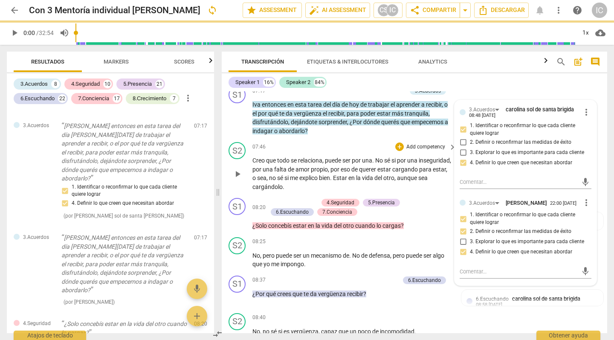
click at [353, 142] on div "07:46 + Add competency keyboard_arrow_right" at bounding box center [354, 146] width 205 height 9
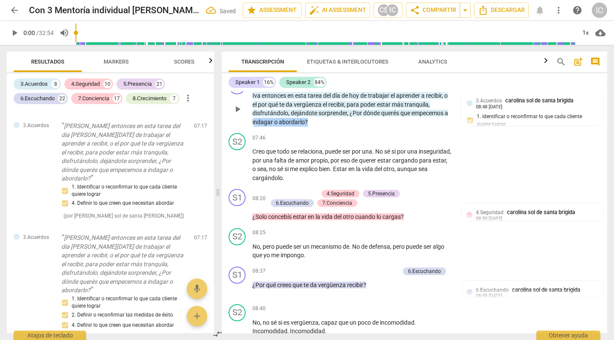
scroll to position [1235, 0]
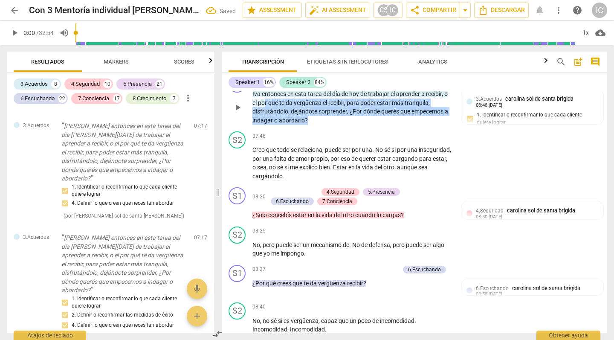
drag, startPoint x: 317, startPoint y: 126, endPoint x: 265, endPoint y: 96, distance: 60.2
click at [265, 96] on p "Iva entonces en esta tarea del día de hoy de trabajar el aprender a recibir , o…" at bounding box center [351, 106] width 199 height 35
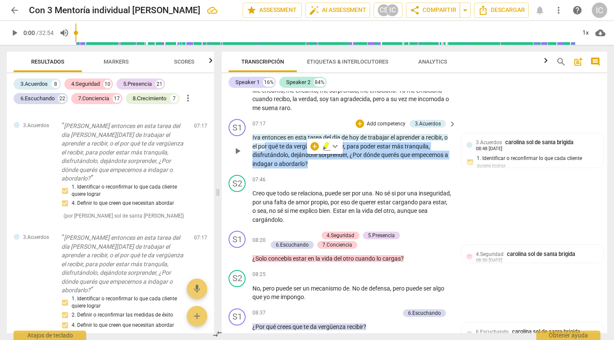
scroll to position [1191, 0]
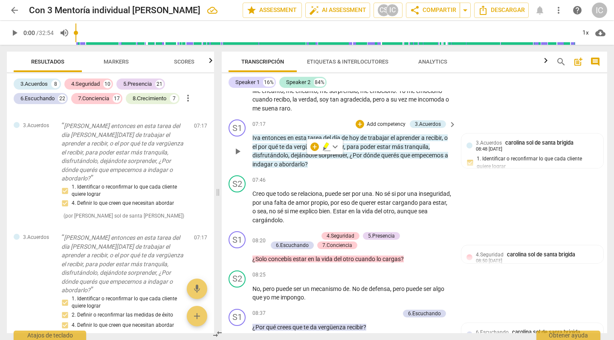
click at [383, 121] on p "Add competency" at bounding box center [386, 125] width 40 height 8
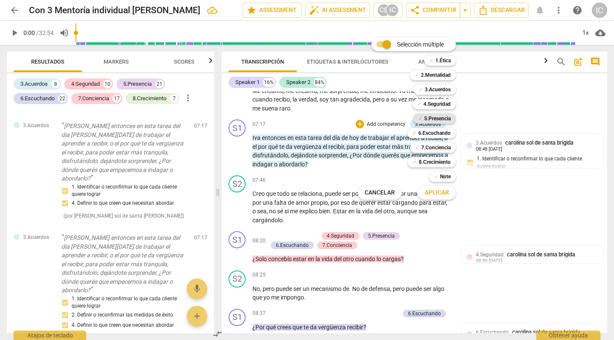
click at [437, 113] on b "5.Presencia" at bounding box center [437, 118] width 26 height 10
click at [432, 194] on span "Aplicar" at bounding box center [436, 192] width 24 height 9
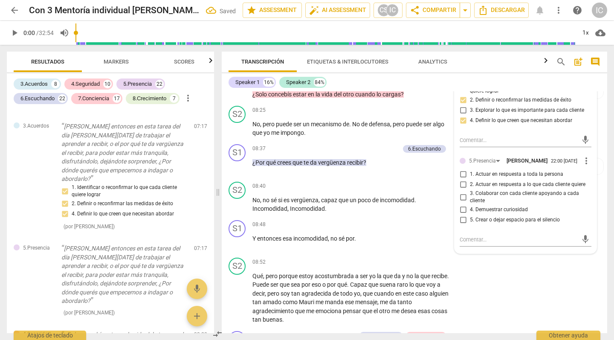
scroll to position [1356, 0]
click at [485, 206] on span "4. Demuestrar curiosidad" at bounding box center [499, 209] width 58 height 8
click at [470, 206] on input "4. Demuestrar curiosidad" at bounding box center [463, 209] width 14 height 10
checkbox input "true"
click at [462, 191] on input "3. Colaborar con cada cliente apoyando a cada cliente" at bounding box center [463, 196] width 14 height 10
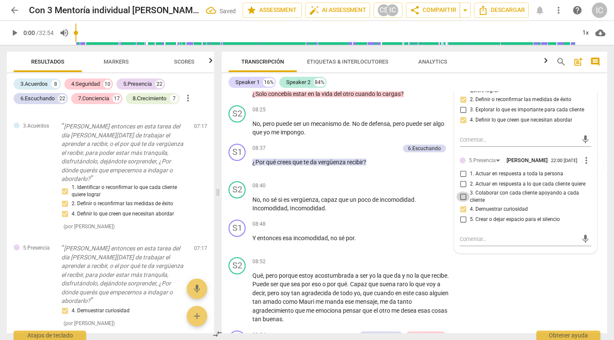
checkbox input "true"
click at [511, 276] on div "S2 play_arrow pause 08:52 + Add competency keyboard_arrow_right Qué , pero porq…" at bounding box center [414, 290] width 385 height 73
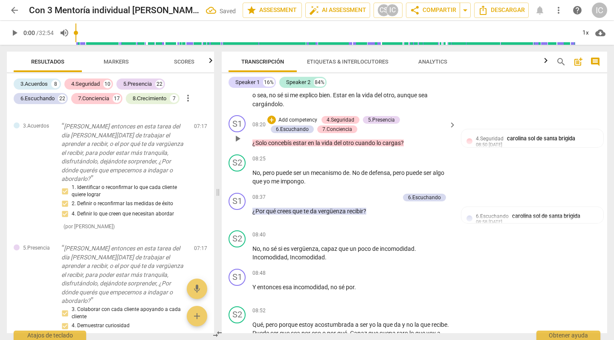
scroll to position [1308, 0]
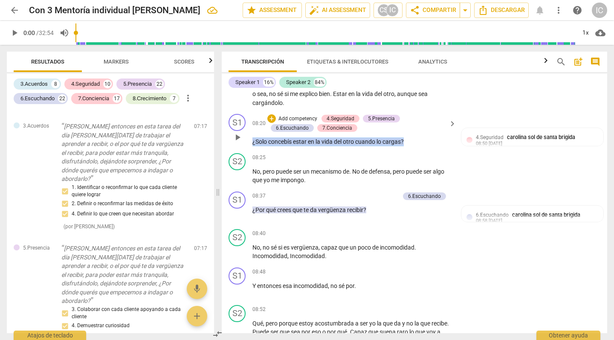
drag, startPoint x: 419, startPoint y: 132, endPoint x: 237, endPoint y: 127, distance: 181.6
click at [237, 127] on div "S1 play_arrow pause 08:20 + Add competency 4.Seguridad 5.Presencia 6.Escuchando…" at bounding box center [414, 129] width 385 height 39
click at [305, 115] on p "Add competency" at bounding box center [297, 119] width 40 height 8
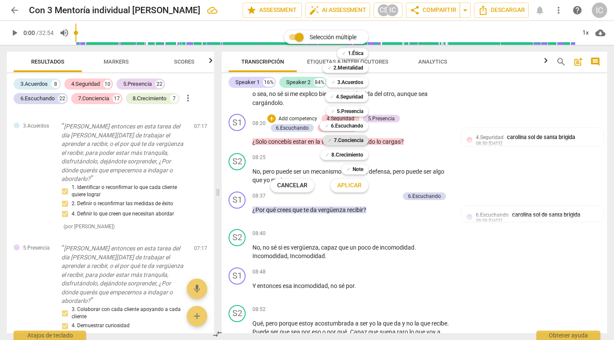
click at [349, 138] on b "7.Conciencia" at bounding box center [348, 140] width 29 height 10
click at [352, 186] on span "Aplicar" at bounding box center [349, 185] width 24 height 9
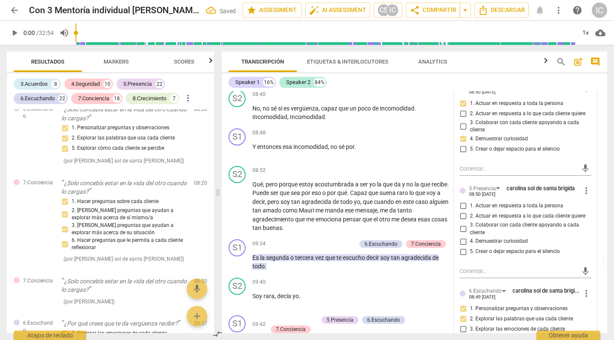
scroll to position [1448, 0]
click at [498, 237] on span "4. Demuestrar curiosidad" at bounding box center [499, 241] width 58 height 8
click at [470, 235] on input "4. Demuestrar curiosidad" at bounding box center [463, 240] width 14 height 10
checkbox input "true"
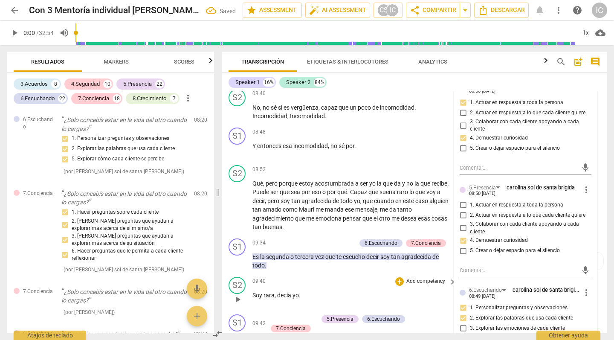
click at [418, 273] on div "S2 play_arrow pause 09:40 + Add competency keyboard_arrow_right Soy rara , decí…" at bounding box center [414, 291] width 385 height 37
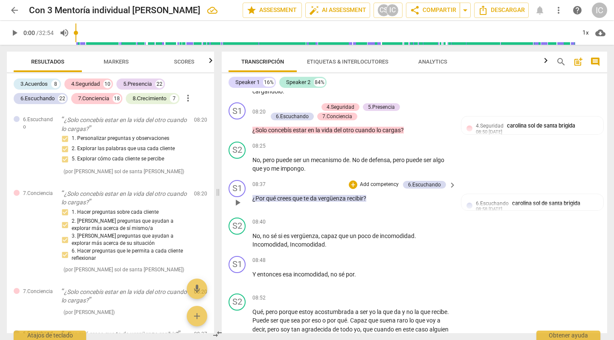
scroll to position [1322, 0]
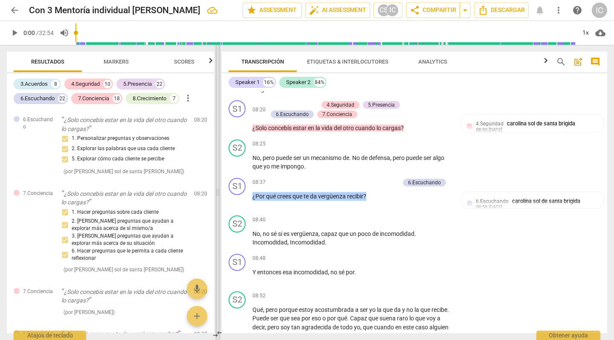
drag, startPoint x: 392, startPoint y: 195, endPoint x: 219, endPoint y: 171, distance: 175.1
click at [219, 171] on div "Resultados Markers Scores 3.Acuerdos 8 4.Seguridad 10 5.Presencia 22 6.Escuchan…" at bounding box center [307, 192] width 614 height 295
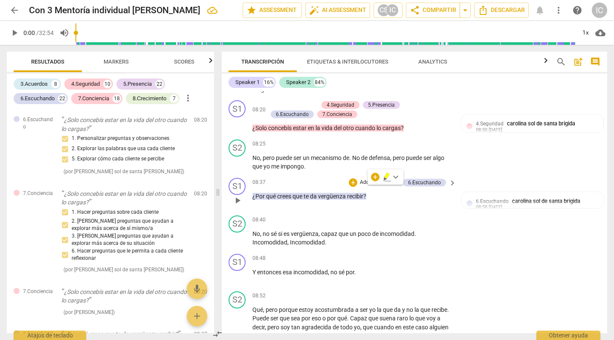
click at [360, 179] on p "Add competency" at bounding box center [379, 183] width 40 height 8
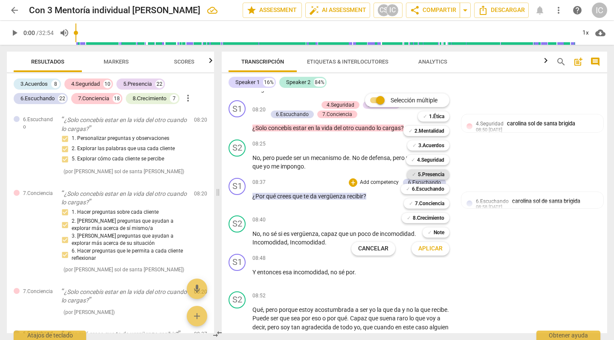
click at [429, 176] on b "5.Presencia" at bounding box center [431, 174] width 26 height 10
click at [425, 250] on span "Aplicar" at bounding box center [430, 248] width 24 height 9
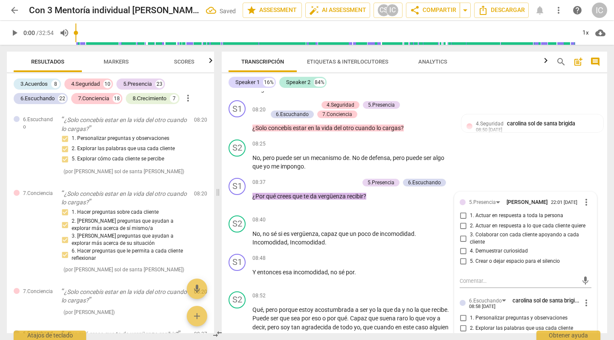
scroll to position [2562, 0]
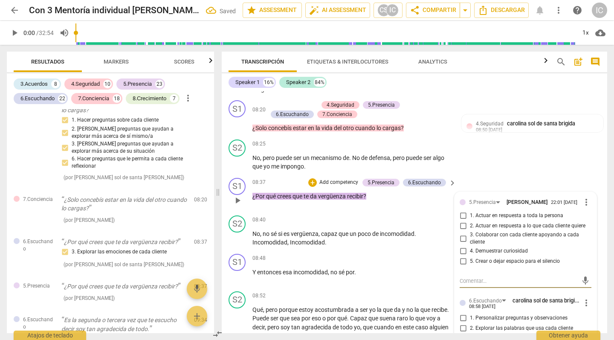
click at [470, 247] on span "4. Demuestrar curiosidad" at bounding box center [499, 251] width 58 height 8
click at [470, 246] on input "4. Demuestrar curiosidad" at bounding box center [463, 251] width 14 height 10
checkbox input "true"
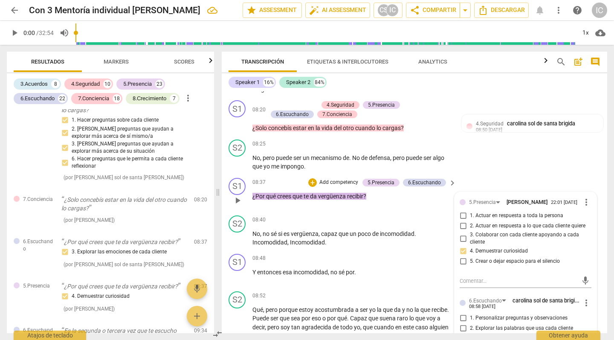
click at [329, 179] on p "Add competency" at bounding box center [338, 183] width 40 height 8
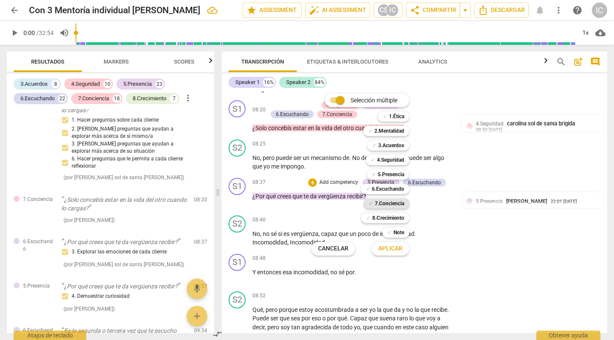
click at [386, 202] on b "7.Conciencia" at bounding box center [389, 203] width 29 height 10
click at [402, 249] on span "Aplicar" at bounding box center [390, 248] width 24 height 9
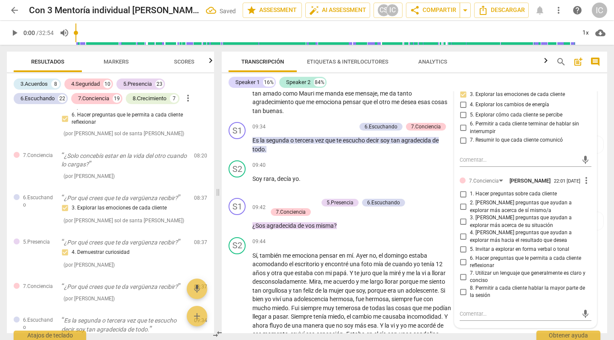
scroll to position [1569, 0]
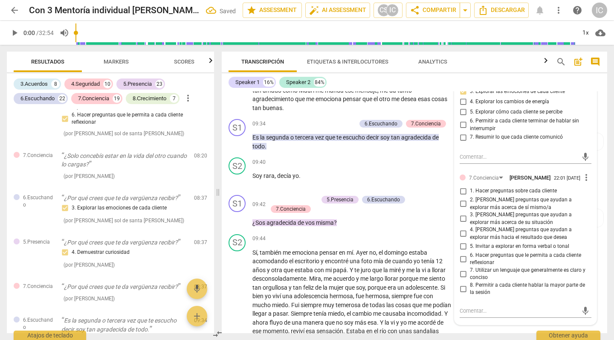
click at [463, 254] on input "6. Hacer preguntas que le permita a cada cliente reflexionar" at bounding box center [463, 259] width 14 height 10
checkbox input "true"
click at [470, 197] on span "2. [PERSON_NAME] preguntas que ayudan a explorar más acerca de sí mismo/a" at bounding box center [529, 203] width 118 height 15
click at [469, 199] on input "2. [PERSON_NAME] preguntas que ayudan a explorar más acerca de sí mismo/a" at bounding box center [463, 204] width 14 height 10
checkbox input "true"
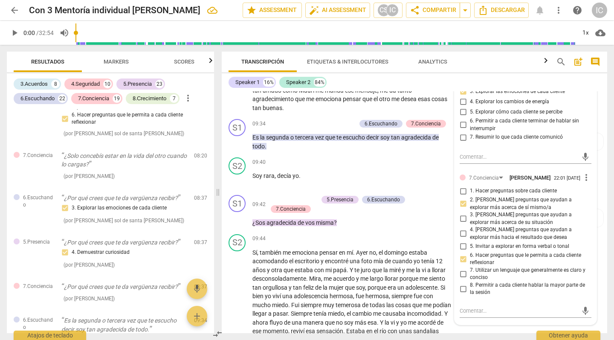
click at [464, 214] on input "3. [PERSON_NAME] preguntas que ayudan a explorar más acerca de su situación" at bounding box center [463, 218] width 14 height 10
checkbox input "true"
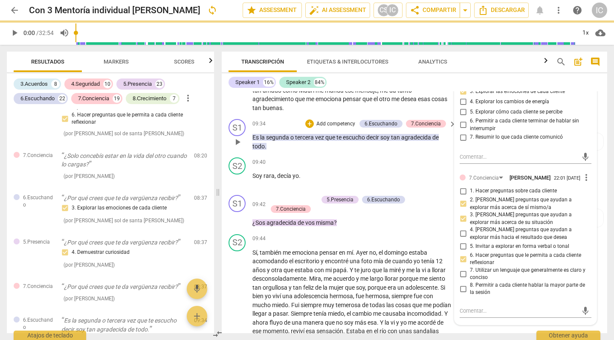
click at [312, 142] on div "S1 play_arrow pause 09:34 + Add competency 6.Escuchando 7.Conciencia keyboard_a…" at bounding box center [414, 134] width 385 height 38
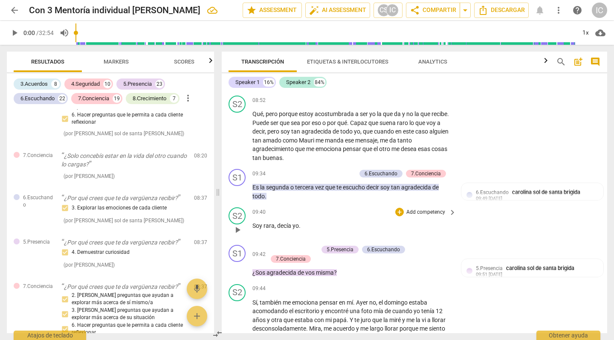
scroll to position [1520, 0]
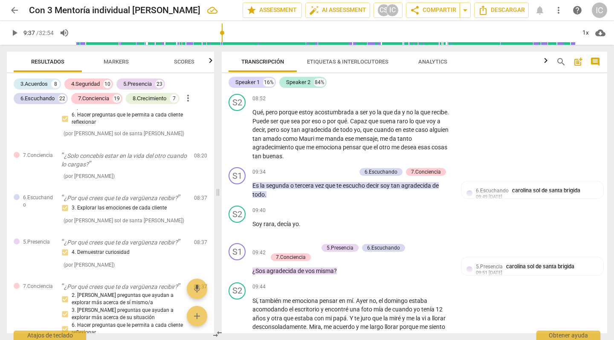
drag, startPoint x: 78, startPoint y: 32, endPoint x: 223, endPoint y: 39, distance: 145.5
click at [223, 39] on input "range" at bounding box center [325, 32] width 500 height 27
click at [17, 35] on span "play_arrow" at bounding box center [14, 33] width 10 height 10
click at [20, 32] on span "pause" at bounding box center [14, 33] width 15 height 10
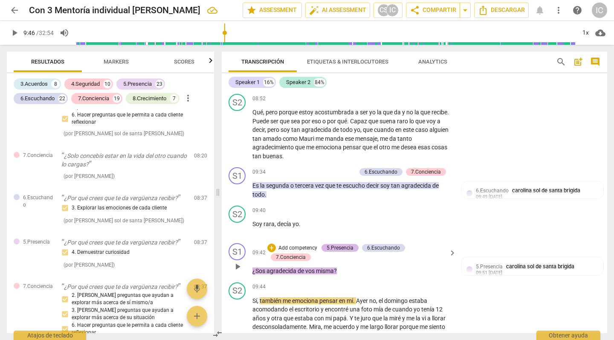
type input "587"
click at [282, 220] on span "decía" at bounding box center [284, 223] width 15 height 7
drag, startPoint x: 263, startPoint y: 213, endPoint x: 315, endPoint y: 217, distance: 51.7
click at [315, 219] on p "Soy rara , decía yo ." at bounding box center [351, 223] width 199 height 9
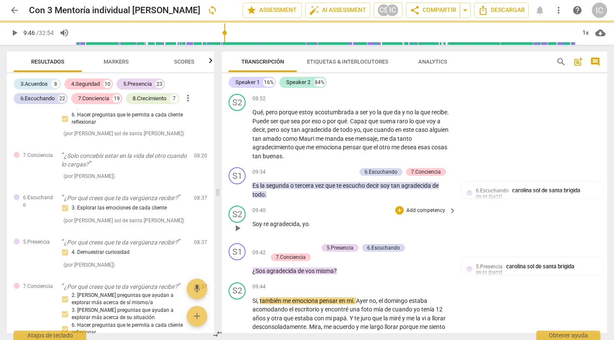
click at [360, 223] on div "09:40 + Add competency keyboard_arrow_right Soy re agradecida , yo ." at bounding box center [354, 220] width 205 height 31
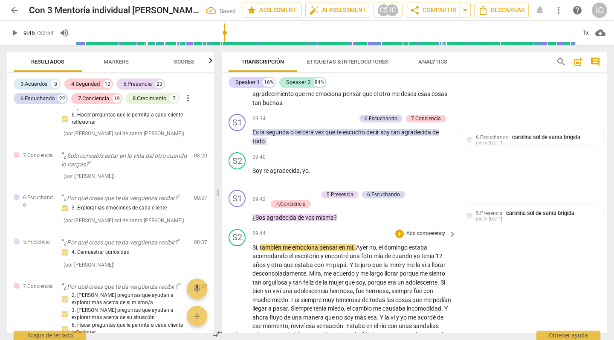
scroll to position [1575, 0]
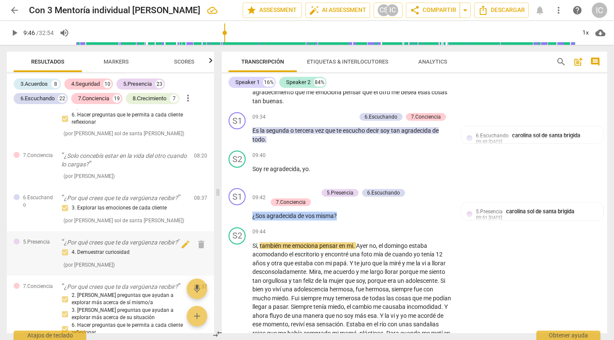
drag, startPoint x: 351, startPoint y: 205, endPoint x: 202, endPoint y: 191, distance: 149.3
click at [202, 191] on div "Resultados Markers Scores 3.Acuerdos 8 4.Seguridad 10 5.Presencia 23 6.Escuchan…" at bounding box center [307, 192] width 614 height 295
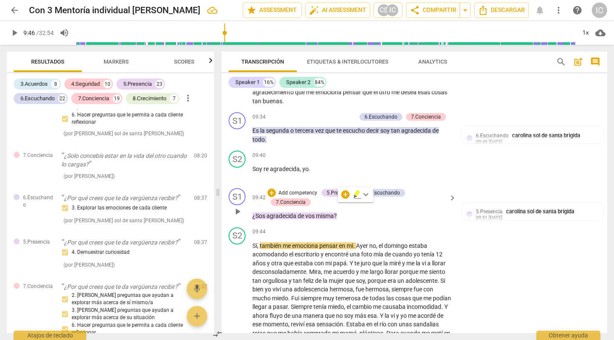
click at [290, 189] on p "Add competency" at bounding box center [297, 193] width 40 height 8
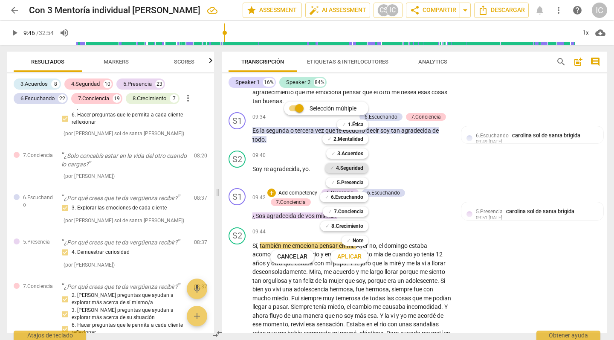
click at [346, 166] on b "4.Seguridad" at bounding box center [349, 168] width 27 height 10
click at [344, 258] on span "Aplicar" at bounding box center [349, 256] width 24 height 9
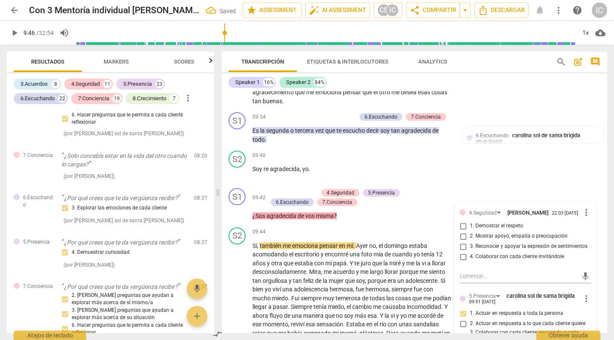
scroll to position [2973, 0]
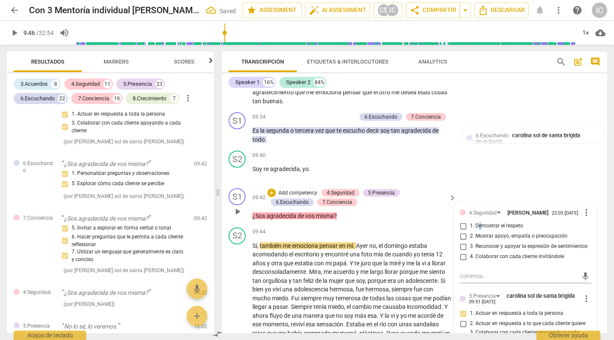
click at [478, 222] on span "1. Demostrar el respeto" at bounding box center [496, 226] width 53 height 8
click at [470, 221] on input "1. Demostrar el respeto" at bounding box center [463, 226] width 14 height 10
checkbox input "true"
drag, startPoint x: 462, startPoint y: 249, endPoint x: 459, endPoint y: 254, distance: 5.2
click at [462, 251] on input "4. Colaborar con cada cliente invitándole" at bounding box center [463, 256] width 14 height 10
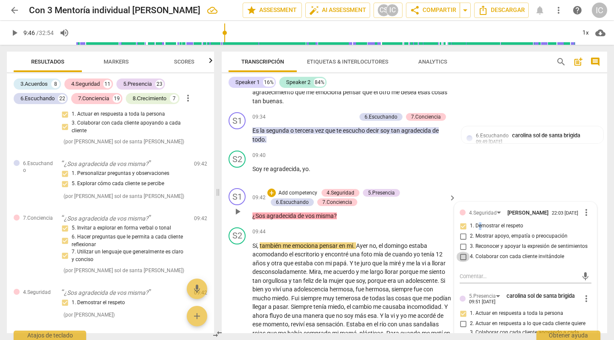
checkbox input "true"
click at [361, 151] on div "09:40 + Add competency keyboard_arrow_right Soy re agradecida , yo ." at bounding box center [354, 165] width 205 height 31
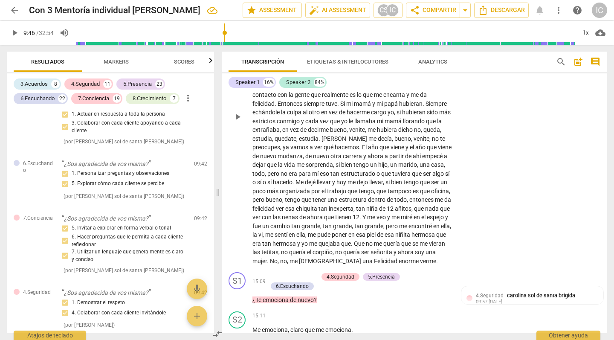
scroll to position [2100, 0]
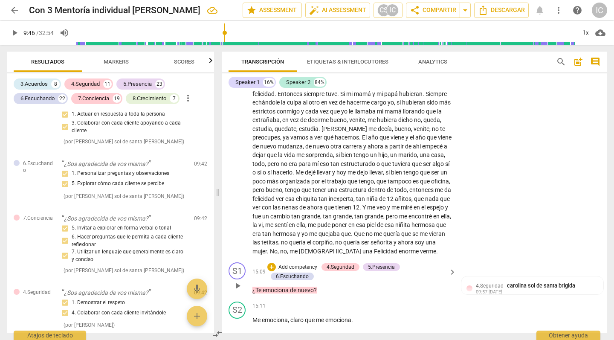
click at [309, 263] on p "Add competency" at bounding box center [297, 267] width 40 height 8
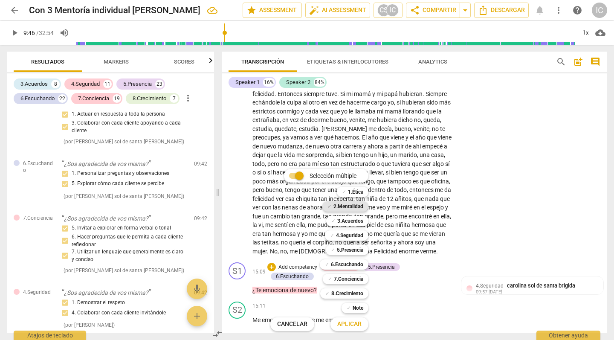
click at [345, 206] on b "2.Mentalidad" at bounding box center [348, 206] width 30 height 10
click at [349, 324] on span "Aplicar" at bounding box center [349, 324] width 24 height 9
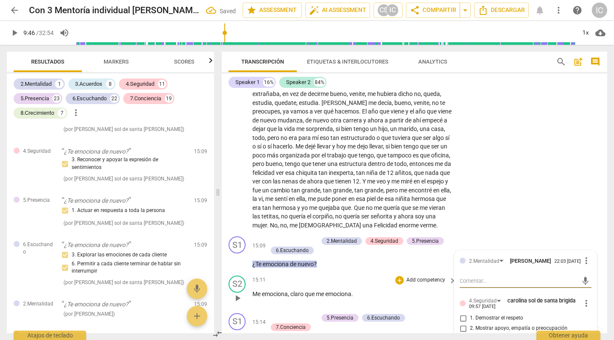
scroll to position [2137, 0]
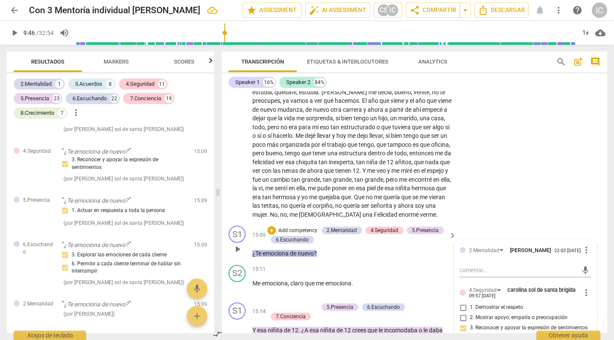
click at [298, 227] on p "Add competency" at bounding box center [297, 231] width 40 height 8
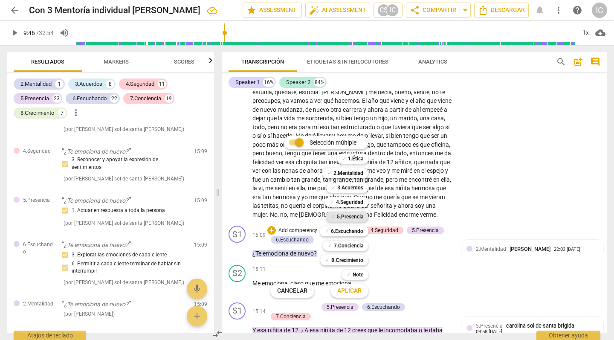
click at [368, 216] on div "✓ 5.Presencia" at bounding box center [347, 216] width 43 height 10
click at [357, 290] on span "Aplicar" at bounding box center [349, 290] width 24 height 9
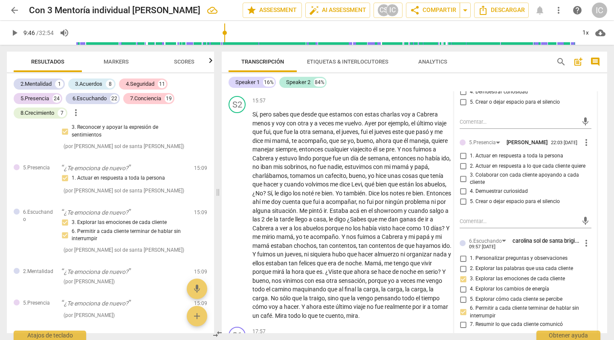
scroll to position [2474, 0]
click at [491, 189] on span "4. Demuestrar curiosidad" at bounding box center [499, 193] width 58 height 8
click at [470, 187] on input "4. Demuestrar curiosidad" at bounding box center [463, 192] width 14 height 10
checkbox input "true"
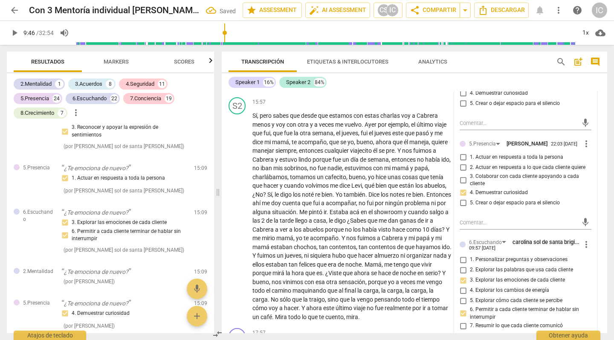
click at [463, 175] on input "3. Colaborar con cada cliente apoyando a cada cliente" at bounding box center [463, 180] width 14 height 10
checkbox input "true"
click at [404, 80] on div "Speaker 1 16% Speaker 2 84%" at bounding box center [414, 82] width 372 height 14
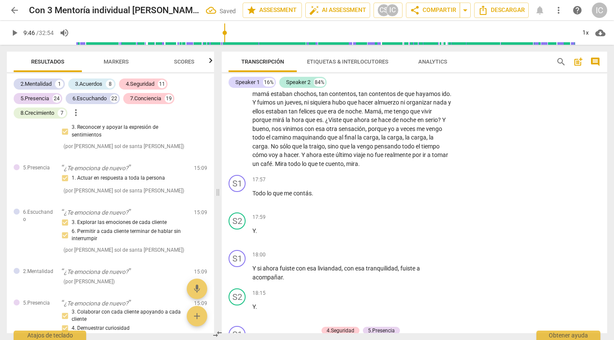
scroll to position [2627, 0]
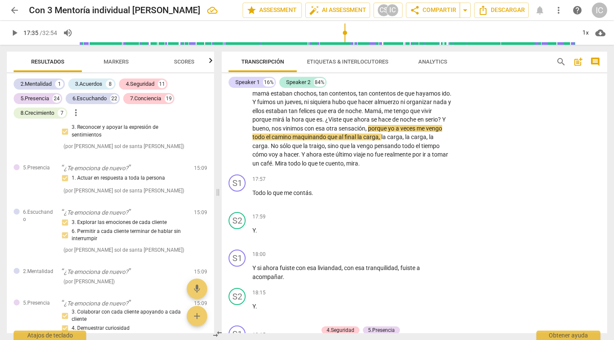
drag, startPoint x: 225, startPoint y: 33, endPoint x: 345, endPoint y: 38, distance: 120.3
click at [345, 38] on input "range" at bounding box center [327, 32] width 496 height 27
click at [18, 33] on span "play_arrow" at bounding box center [14, 33] width 10 height 10
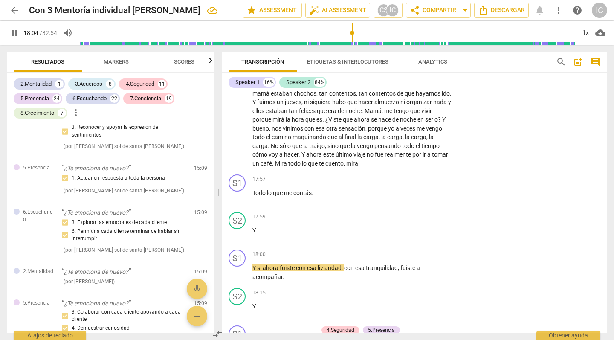
click at [19, 32] on span "pause" at bounding box center [14, 33] width 10 height 10
click at [274, 212] on div "17:59 + Add competency keyboard_arrow_right Y ." at bounding box center [354, 227] width 205 height 31
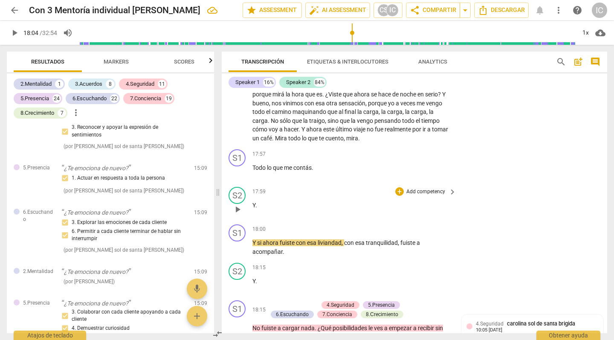
scroll to position [2655, 0]
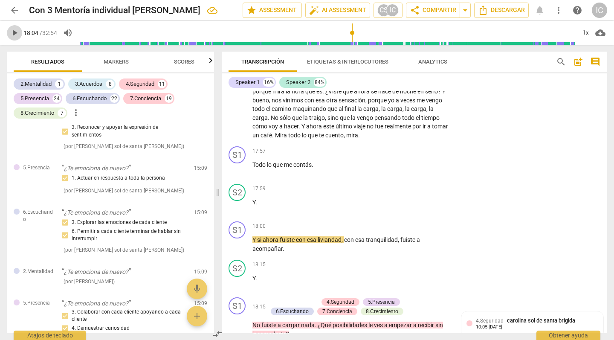
click at [12, 32] on span "play_arrow" at bounding box center [14, 33] width 10 height 10
click at [14, 32] on span "pause" at bounding box center [14, 33] width 10 height 10
type input "1086"
click at [262, 198] on p "Y ." at bounding box center [351, 202] width 199 height 9
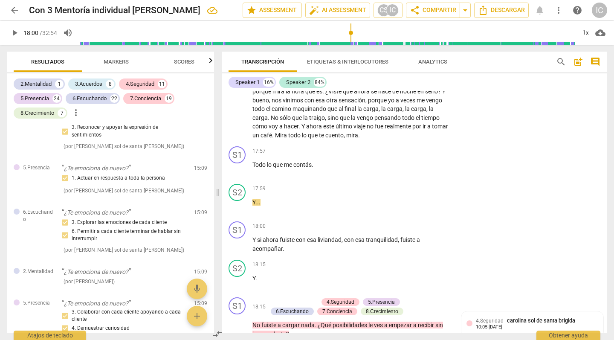
click at [351, 31] on input "range" at bounding box center [327, 32] width 496 height 27
click at [17, 32] on span "play_arrow" at bounding box center [14, 33] width 10 height 10
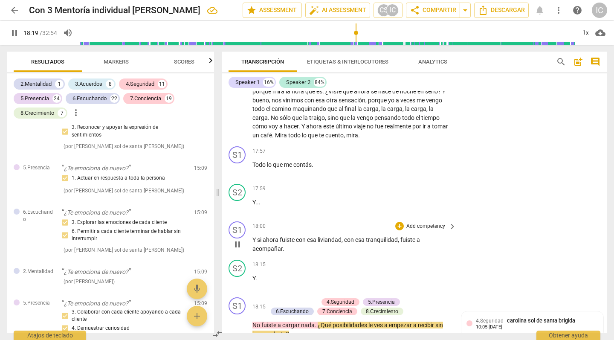
click at [322, 235] on p "Y si ahora fuiste con esa liviandad , con esa tranquilidad , fuiste a acompañar…" at bounding box center [351, 243] width 199 height 17
type input "1100"
drag, startPoint x: 263, startPoint y: 255, endPoint x: 231, endPoint y: 244, distance: 33.4
click at [231, 256] on div "S2 play_arrow pause 18:15 + Add competency keyboard_arrow_right Y ." at bounding box center [414, 274] width 385 height 37
type input "1105"
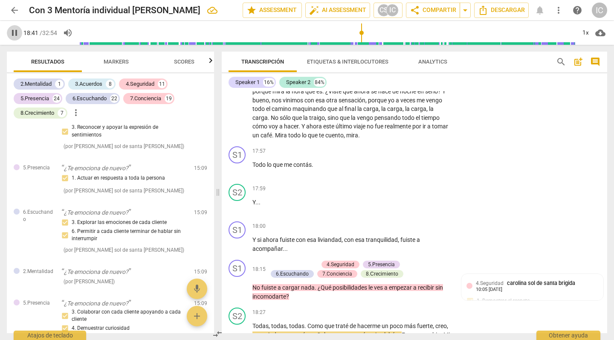
click at [20, 33] on span "pause" at bounding box center [14, 33] width 15 height 10
type input "1122"
click at [303, 261] on p "Add competency" at bounding box center [297, 265] width 40 height 8
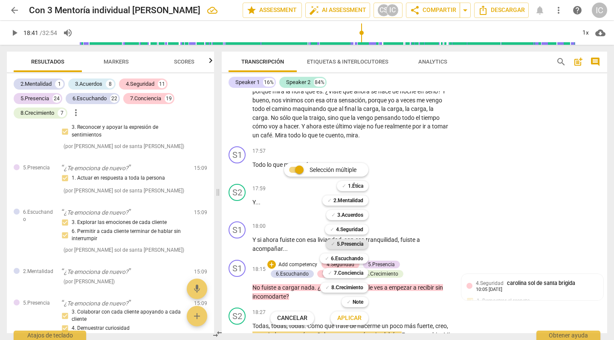
click at [354, 243] on b "5.Presencia" at bounding box center [350, 244] width 26 height 10
click at [355, 320] on span "Aplicar" at bounding box center [349, 318] width 24 height 9
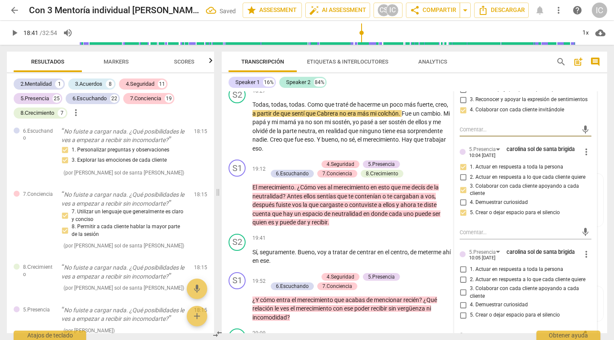
scroll to position [2877, 0]
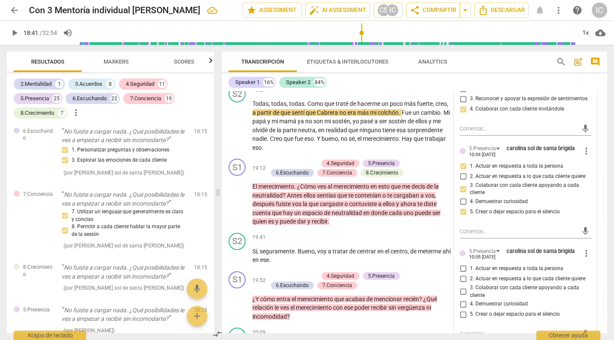
click at [496, 300] on span "4. Demuestrar curiosidad" at bounding box center [499, 304] width 58 height 8
click at [470, 299] on input "4. Demuestrar curiosidad" at bounding box center [463, 304] width 14 height 10
checkbox input "true"
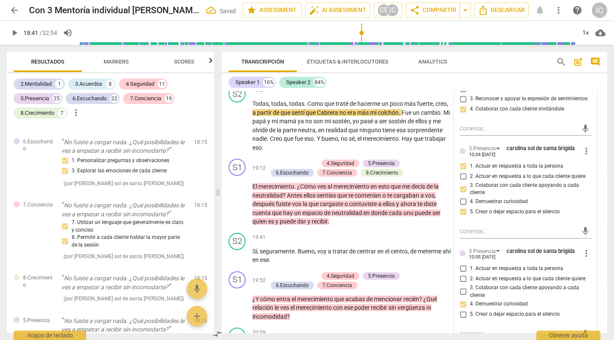
click at [470, 284] on span "3. Colaborar con cada cliente apoyando a cada cliente" at bounding box center [529, 291] width 118 height 15
click at [470, 286] on input "3. Colaborar con cada cliente apoyando a cada cliente" at bounding box center [463, 291] width 14 height 10
checkbox input "true"
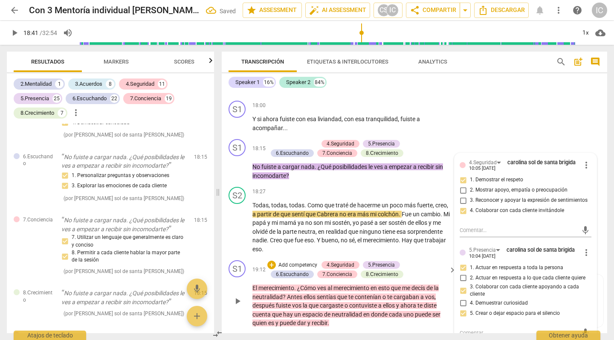
scroll to position [2768, 0]
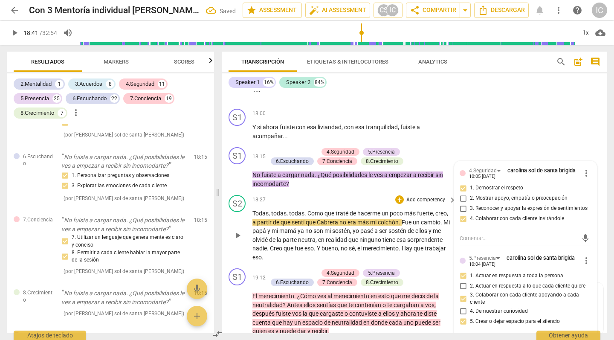
click at [357, 195] on div "18:27 + Add competency keyboard_arrow_right" at bounding box center [354, 199] width 205 height 9
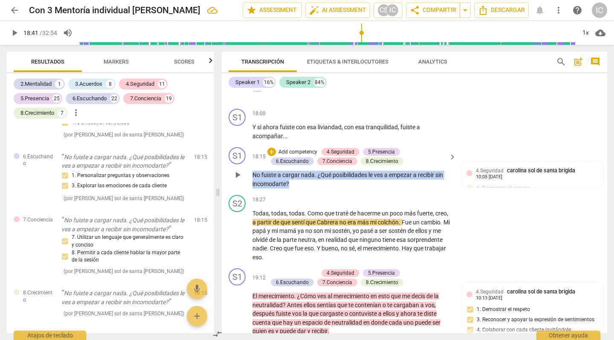
drag, startPoint x: 307, startPoint y: 162, endPoint x: 242, endPoint y: 152, distance: 66.0
click at [242, 152] on div "S1 play_arrow pause 18:15 + Add competency 4.Seguridad 5.Presencia 6.Escuchando…" at bounding box center [414, 168] width 385 height 48
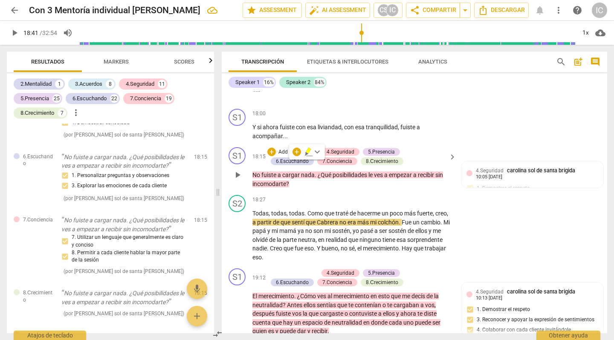
click at [287, 148] on p "Add competency" at bounding box center [297, 152] width 40 height 8
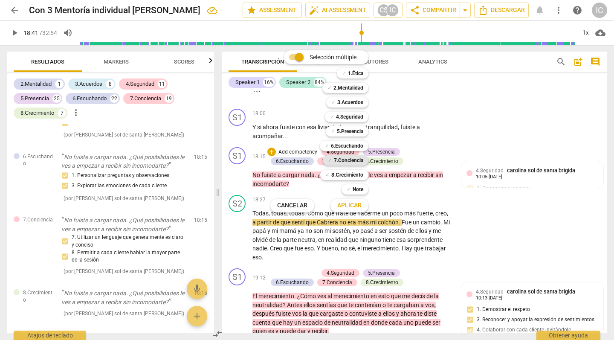
click at [355, 163] on b "7.Conciencia" at bounding box center [348, 160] width 29 height 10
click at [358, 205] on span "Aplicar" at bounding box center [349, 205] width 24 height 9
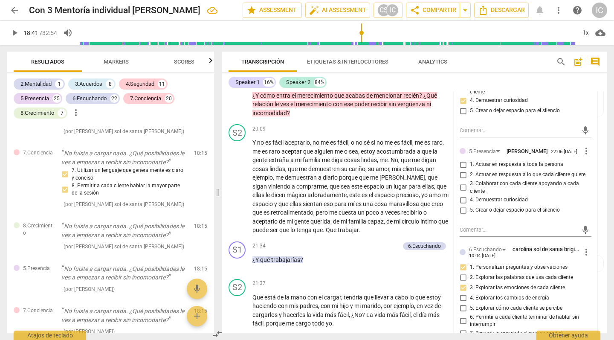
scroll to position [3074, 0]
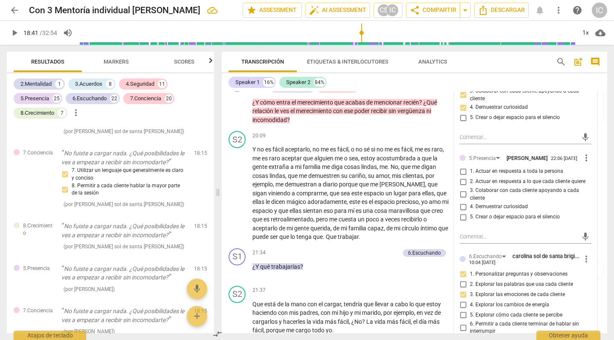
click at [482, 203] on span "4. Demuestrar curiosidad" at bounding box center [499, 207] width 58 height 8
click at [470, 202] on input "4. Demuestrar curiosidad" at bounding box center [463, 207] width 14 height 10
checkbox input "true"
click at [379, 248] on div "21:34 + Add competency 6.Escuchando keyboard_arrow_right ¿Y qué trabajarías ?" at bounding box center [354, 263] width 205 height 31
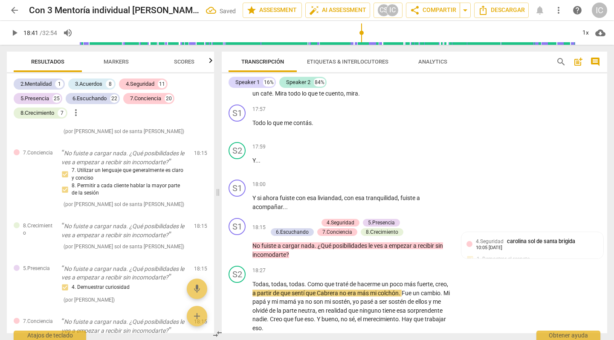
scroll to position [2691, 0]
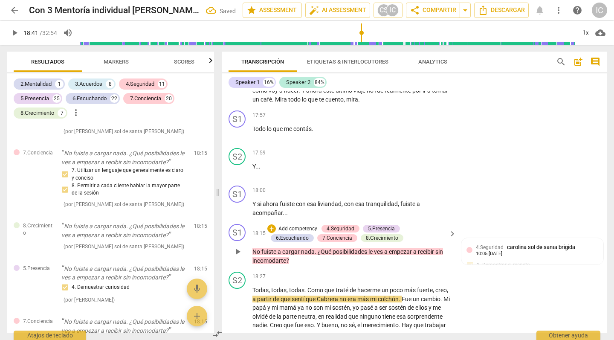
click at [376, 247] on p "No fuiste a cargar nada . ¿Qué posibilidades le ves a empezar a recibir sin inc…" at bounding box center [351, 255] width 199 height 17
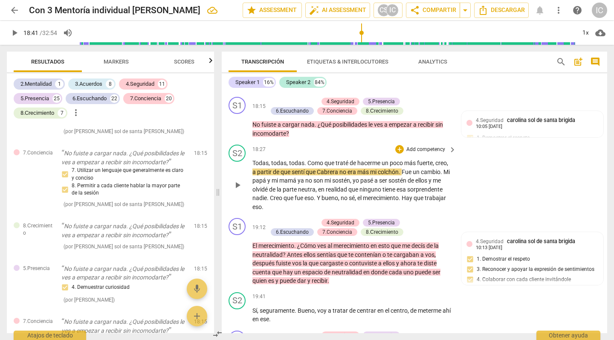
scroll to position [2818, 0]
click at [315, 251] on span "ellos" at bounding box center [309, 254] width 13 height 7
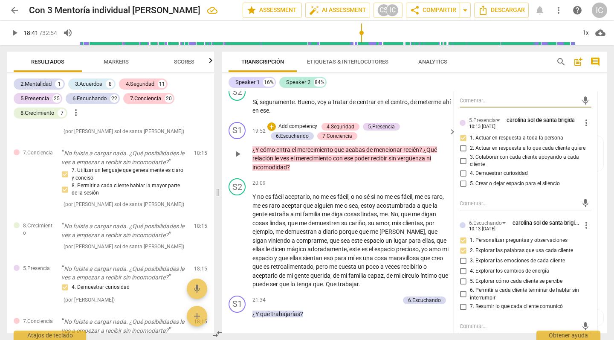
scroll to position [3027, 0]
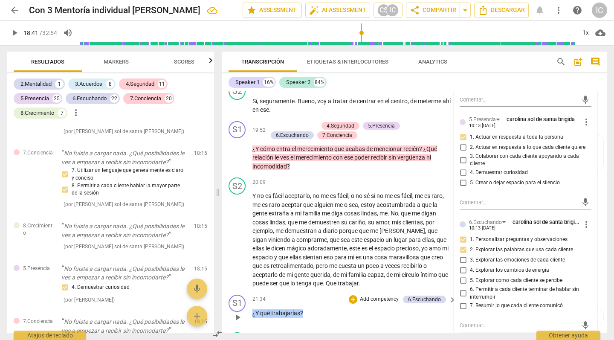
drag, startPoint x: 283, startPoint y: 286, endPoint x: 246, endPoint y: 285, distance: 37.5
click at [246, 291] on div "S1 play_arrow pause 21:34 + Add competency 6.Escuchando keyboard_arrow_right ¿Y…" at bounding box center [414, 309] width 385 height 37
click at [372, 295] on p "Add competency" at bounding box center [379, 299] width 40 height 8
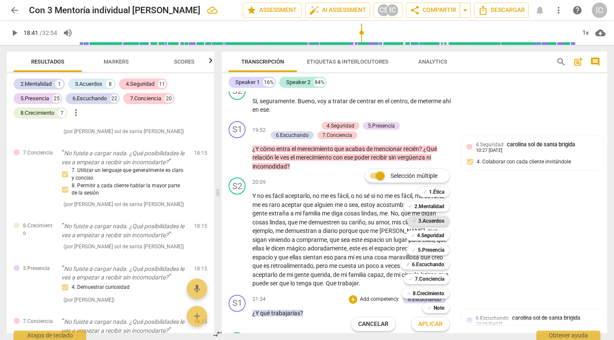
click at [427, 220] on b "3.Acuerdos" at bounding box center [431, 221] width 26 height 10
click at [436, 323] on span "Aplicar" at bounding box center [430, 324] width 24 height 9
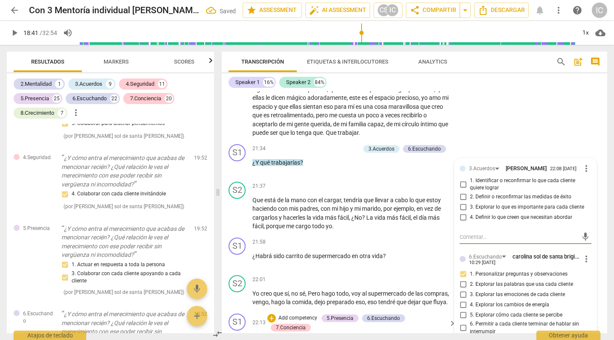
scroll to position [4950, 0]
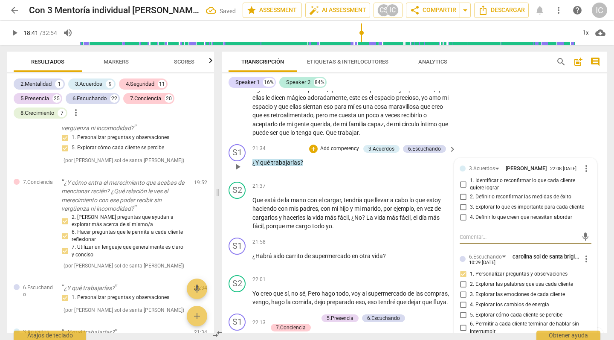
click at [493, 213] on span "4. Definir lo que creen que necesitan abordar" at bounding box center [521, 217] width 102 height 8
click at [470, 212] on input "4. Definir lo que creen que necesitan abordar" at bounding box center [463, 217] width 14 height 10
checkbox input "true"
click at [461, 179] on input "1. Identificar o reconfirmar lo que cada cliente quiere lograr" at bounding box center [463, 184] width 14 height 10
checkbox input "true"
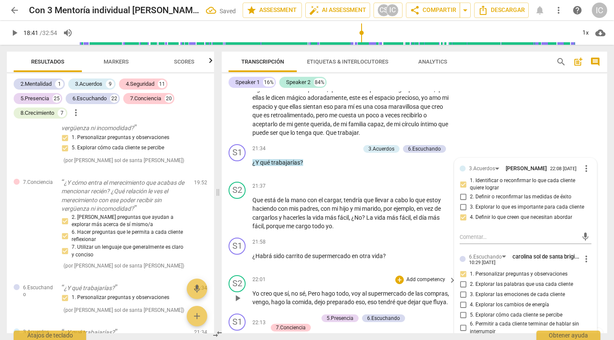
click at [338, 271] on div "S2 play_arrow pause 22:01 + Add competency keyboard_arrow_right Yo creo que sí …" at bounding box center [414, 290] width 385 height 38
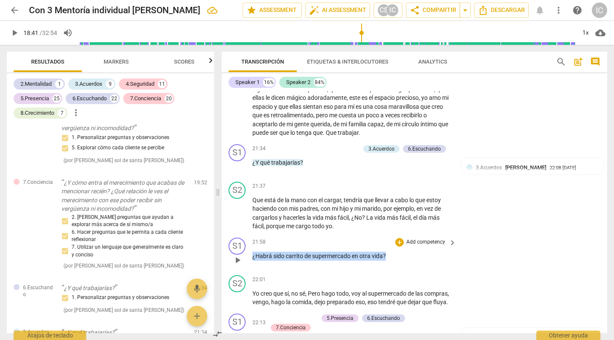
drag, startPoint x: 393, startPoint y: 224, endPoint x: 262, endPoint y: 223, distance: 131.7
click at [261, 237] on div "21:58 + Add competency keyboard_arrow_right ¿Habrá sido carrito de supermercado…" at bounding box center [354, 252] width 205 height 31
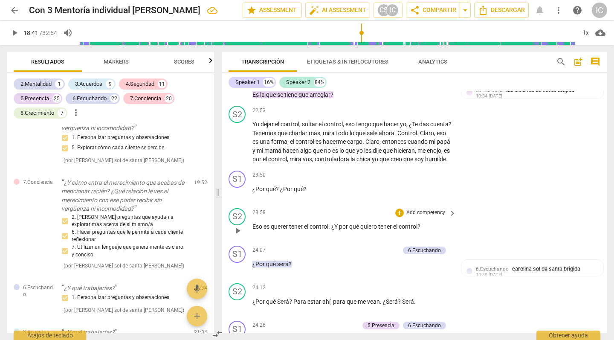
scroll to position [3604, 0]
drag, startPoint x: 281, startPoint y: 247, endPoint x: 253, endPoint y: 247, distance: 27.7
click at [253, 247] on div "24:07 + Add competency 6.Escuchando keyboard_arrow_right ¿Por qué será ?" at bounding box center [354, 260] width 205 height 31
click at [373, 246] on p "Add competency" at bounding box center [379, 250] width 40 height 8
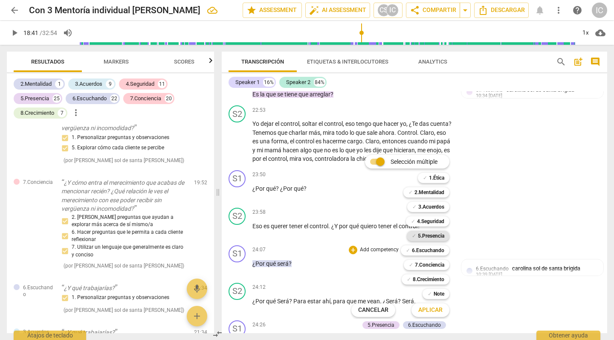
click at [430, 236] on b "5.Presencia" at bounding box center [431, 236] width 26 height 10
click at [430, 312] on span "Aplicar" at bounding box center [430, 310] width 24 height 9
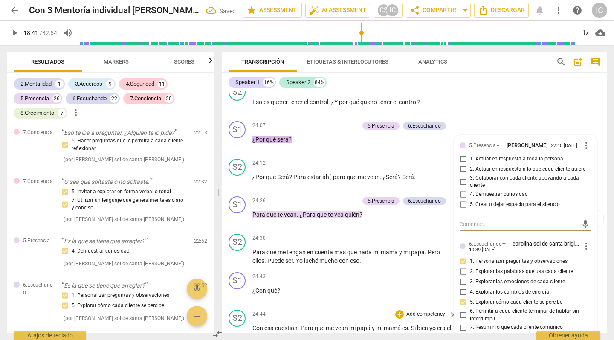
scroll to position [5417, 0]
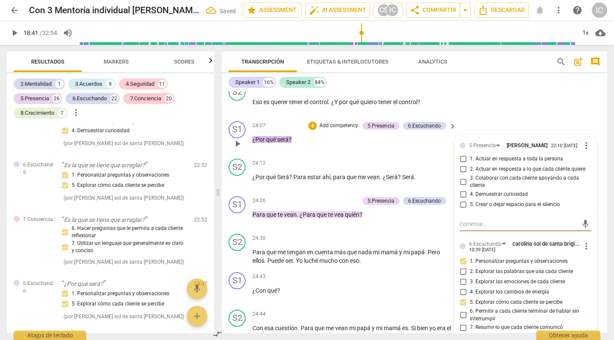
click at [492, 190] on span "4. Demuestrar curiosidad" at bounding box center [499, 194] width 58 height 8
click at [470, 189] on input "4. Demuestrar curiosidad" at bounding box center [463, 194] width 14 height 10
checkbox input "true"
click at [471, 201] on span "5. Crear o dejar espacio para el silencio" at bounding box center [515, 205] width 90 height 8
click at [470, 199] on input "5. Crear o dejar espacio para el silencio" at bounding box center [463, 204] width 14 height 10
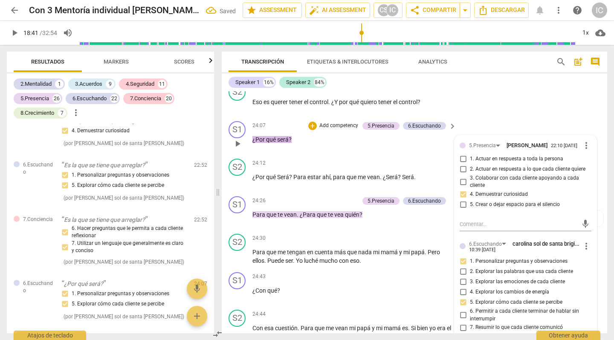
checkbox input "true"
click at [475, 174] on span "3. Colaborar con cada cliente apoyando a cada cliente" at bounding box center [529, 181] width 118 height 15
click at [470, 176] on input "3. Colaborar con cada cliente apoyando a cada cliente" at bounding box center [463, 181] width 14 height 10
checkbox input "true"
click at [408, 273] on p "Add competency" at bounding box center [425, 277] width 40 height 8
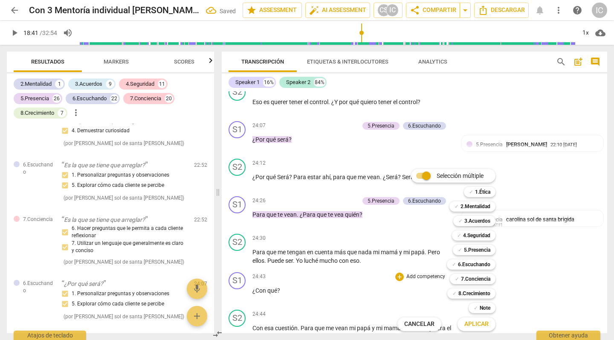
click at [339, 278] on div at bounding box center [307, 170] width 614 height 340
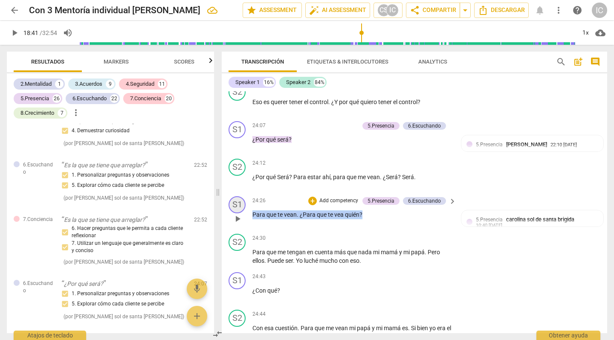
drag, startPoint x: 373, startPoint y: 202, endPoint x: 232, endPoint y: 194, distance: 140.8
click at [232, 194] on div "S1 play_arrow pause 24:26 + Add competency 5.Presencia 6.Escuchando keyboard_ar…" at bounding box center [414, 211] width 385 height 37
click at [326, 197] on p "Add competency" at bounding box center [338, 201] width 40 height 8
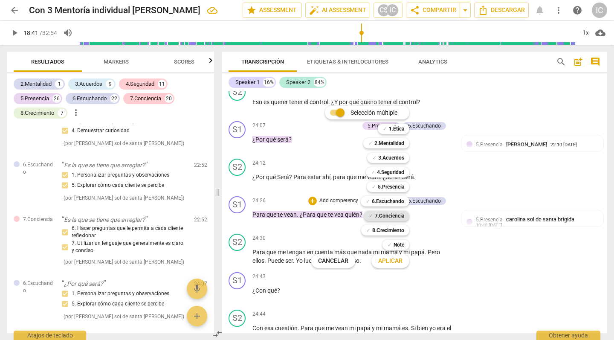
click at [399, 218] on b "7.Conciencia" at bounding box center [389, 216] width 29 height 10
click at [391, 263] on span "Aplicar" at bounding box center [390, 261] width 24 height 9
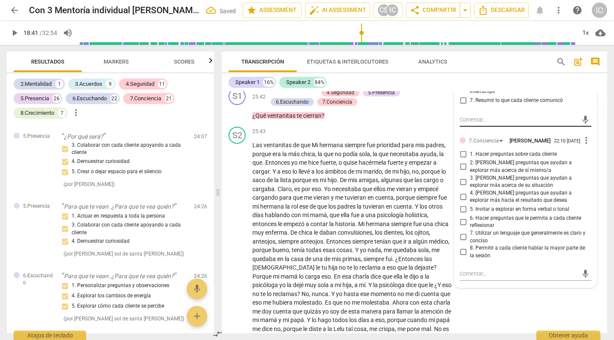
scroll to position [4034, 0]
click at [462, 216] on input "6. Hacer preguntas que le permita a cada cliente reflexionar" at bounding box center [463, 221] width 14 height 10
checkbox input "true"
click at [460, 161] on input "2. [PERSON_NAME] preguntas que ayudan a explorar más acerca de sí mismo/a" at bounding box center [463, 166] width 14 height 10
checkbox input "true"
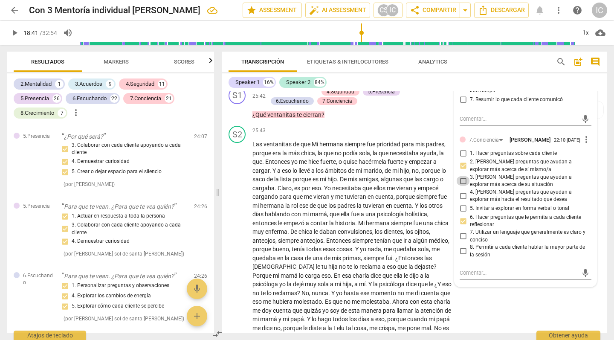
click at [460, 176] on input "3. [PERSON_NAME] preguntas que ayudan a explorar más acerca de su situación" at bounding box center [463, 181] width 14 height 10
checkbox input "true"
click at [486, 297] on div "S2 play_arrow pause 25:43 + Add competency keyboard_arrow_right Las ventanitas …" at bounding box center [414, 237] width 385 height 231
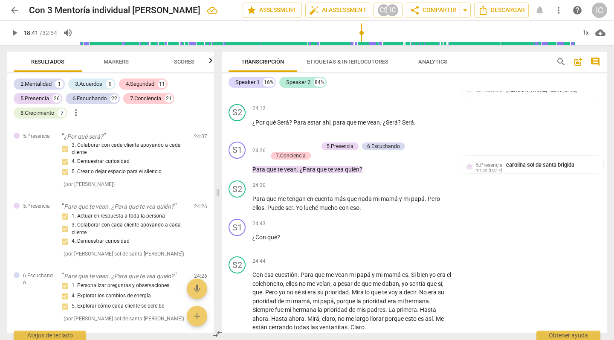
scroll to position [3776, 0]
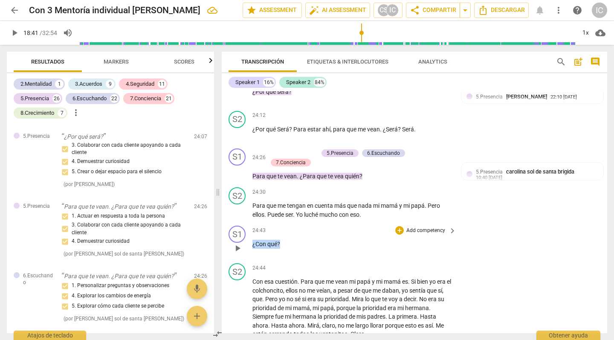
drag, startPoint x: 291, startPoint y: 231, endPoint x: 245, endPoint y: 233, distance: 45.2
click at [248, 232] on div "S1 play_arrow pause 24:43 + Add competency keyboard_arrow_right ¿Con qué ?" at bounding box center [414, 240] width 385 height 37
click at [304, 221] on span "keyboard_arrow_down" at bounding box center [308, 218] width 10 height 10
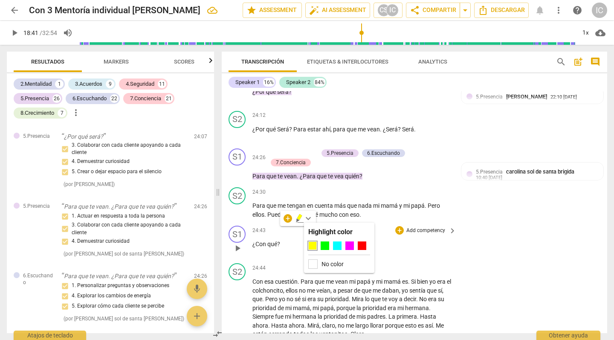
click at [341, 225] on div "24:43 + Add competency keyboard_arrow_right" at bounding box center [354, 229] width 205 height 9
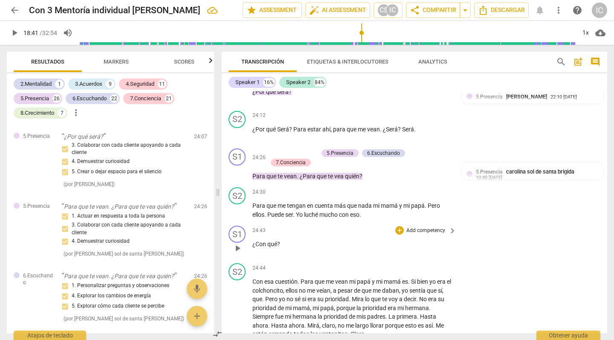
click at [432, 227] on p "Add competency" at bounding box center [425, 231] width 40 height 8
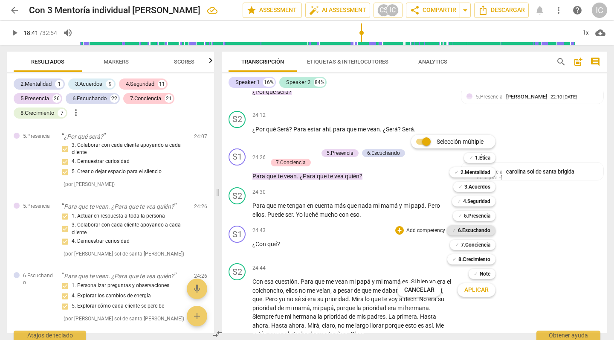
click at [470, 229] on b "6.Escuchando" at bounding box center [474, 230] width 32 height 10
click at [483, 293] on span "Aplicar" at bounding box center [476, 290] width 24 height 9
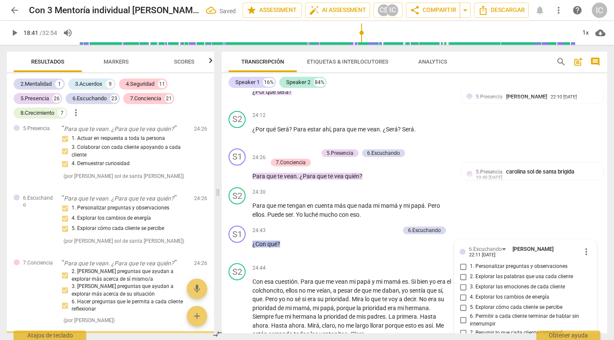
scroll to position [3900, 0]
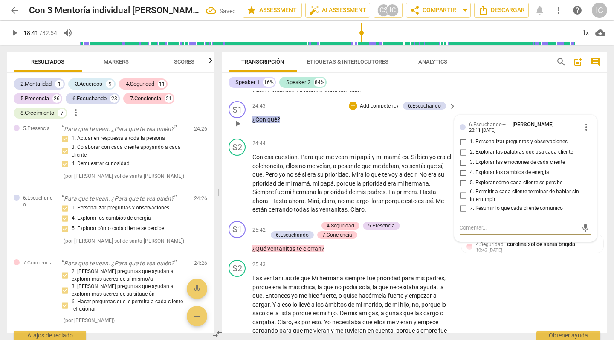
click at [460, 203] on input "7. Resumir lo que cada cliente comunicó" at bounding box center [463, 208] width 14 height 10
checkbox input "true"
click at [462, 190] on input "6. Permitir a cada cliente terminar de hablar sin interrumpir" at bounding box center [463, 195] width 14 height 10
checkbox input "true"
click at [464, 178] on input "5. Explorar cómo cada cliente se percibe" at bounding box center [463, 183] width 14 height 10
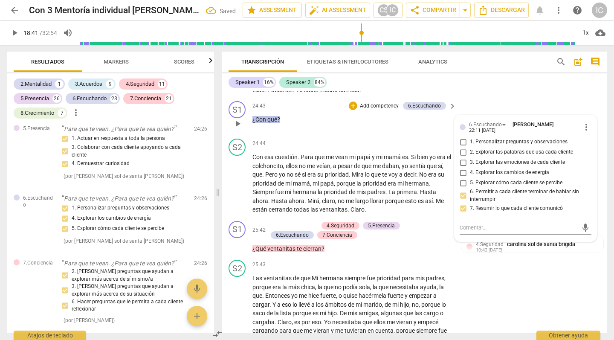
checkbox input "true"
click at [408, 237] on div "S1 play_arrow pause 25:42 + Add competency 4.Seguridad 5.Presencia 6.Escuchando…" at bounding box center [414, 236] width 385 height 39
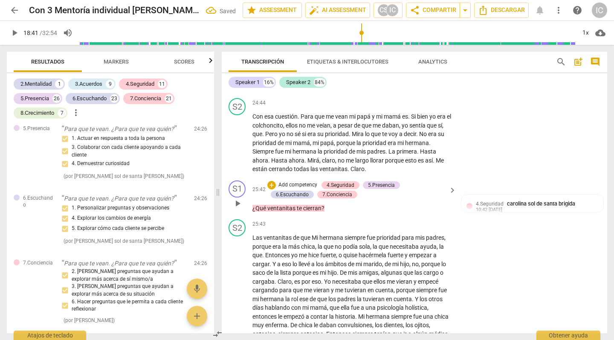
scroll to position [3947, 0]
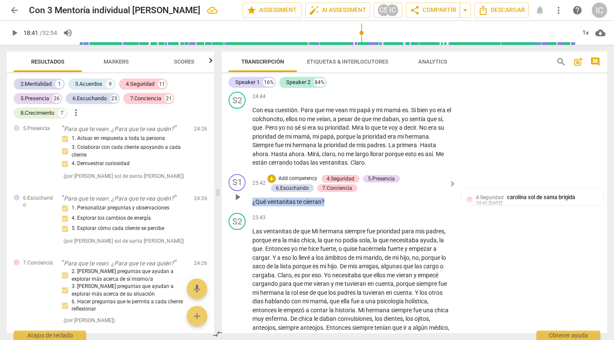
drag, startPoint x: 332, startPoint y: 184, endPoint x: 244, endPoint y: 181, distance: 88.7
click at [244, 181] on div "S1 play_arrow pause 25:42 + Add competency 4.Seguridad 5.Presencia 6.Escuchando…" at bounding box center [414, 189] width 385 height 39
click at [296, 175] on p "Add competency" at bounding box center [297, 179] width 40 height 8
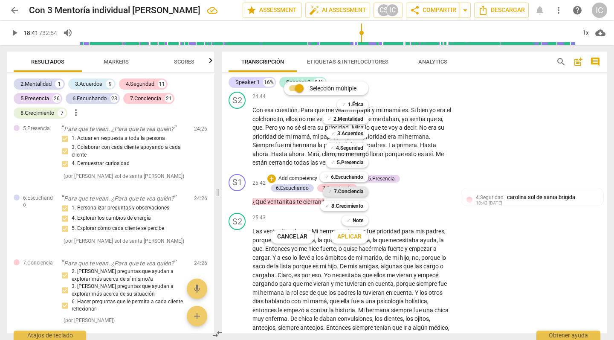
click at [357, 193] on b "7.Conciencia" at bounding box center [348, 191] width 29 height 10
click at [358, 234] on span "Aplicar" at bounding box center [349, 236] width 24 height 9
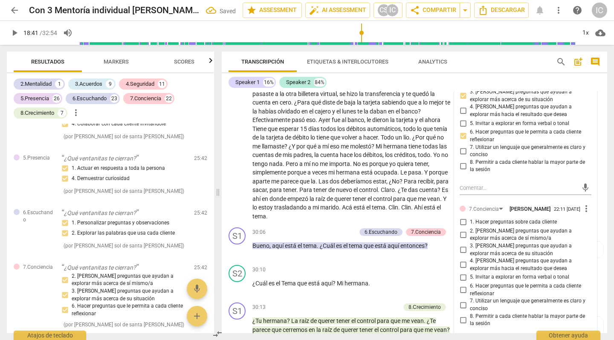
scroll to position [4410, 0]
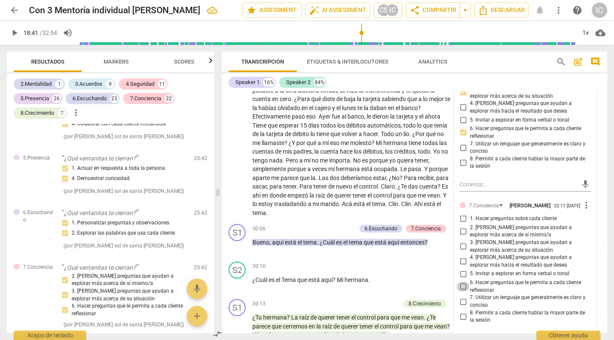
click at [461, 281] on input "6. Hacer preguntas que le permita a cada cliente reflexionar" at bounding box center [463, 286] width 14 height 10
checkbox input "true"
click at [412, 275] on p "¿Cuál es el Tema que está aquí ? Mi hermana ." at bounding box center [351, 279] width 199 height 9
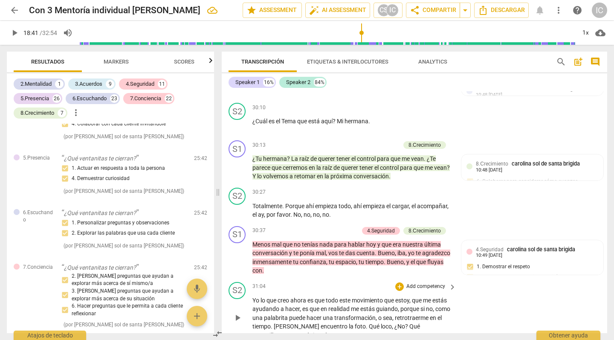
scroll to position [4571, 0]
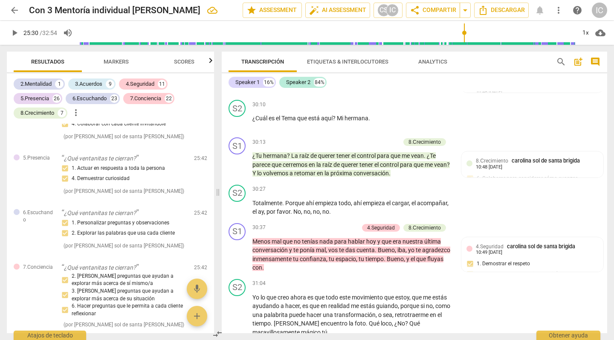
drag, startPoint x: 363, startPoint y: 34, endPoint x: 467, endPoint y: 36, distance: 104.9
click at [467, 36] on input "range" at bounding box center [327, 32] width 496 height 27
drag, startPoint x: 472, startPoint y: 31, endPoint x: 493, endPoint y: 30, distance: 20.9
click at [489, 31] on input "range" at bounding box center [327, 32] width 496 height 27
click at [528, 30] on input "range" at bounding box center [327, 32] width 496 height 27
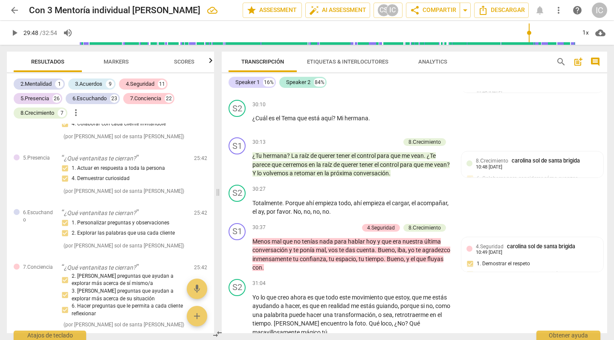
click at [536, 43] on input "range" at bounding box center [327, 32] width 496 height 27
click at [543, 43] on input "range" at bounding box center [327, 32] width 496 height 27
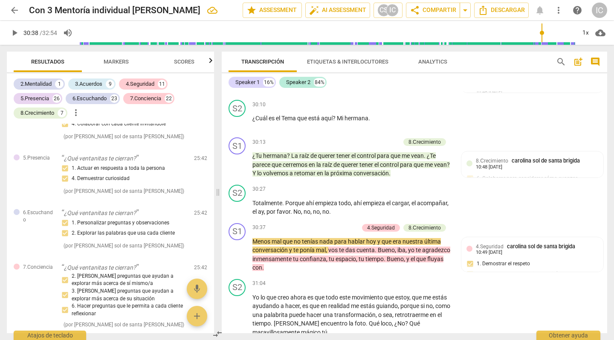
click at [541, 43] on input "range" at bounding box center [327, 32] width 496 height 27
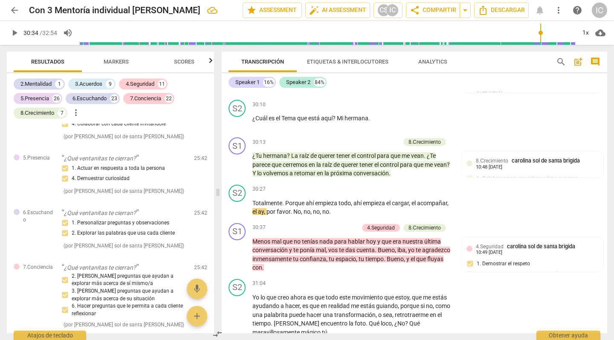
click at [540, 32] on input "range" at bounding box center [327, 32] width 496 height 27
click at [12, 31] on span "play_arrow" at bounding box center [14, 33] width 10 height 10
click at [330, 246] on span "vos" at bounding box center [333, 249] width 11 height 7
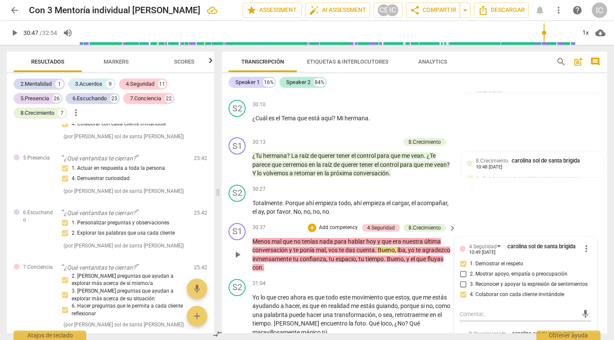
click at [329, 246] on span "vos" at bounding box center [333, 249] width 11 height 7
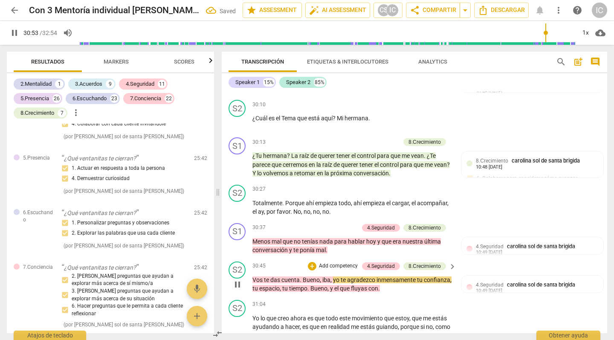
click at [303, 276] on span "Bueno" at bounding box center [311, 279] width 17 height 7
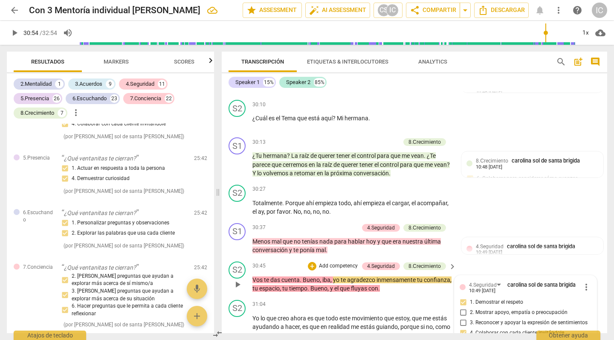
click at [303, 276] on span "Bueno" at bounding box center [311, 279] width 17 height 7
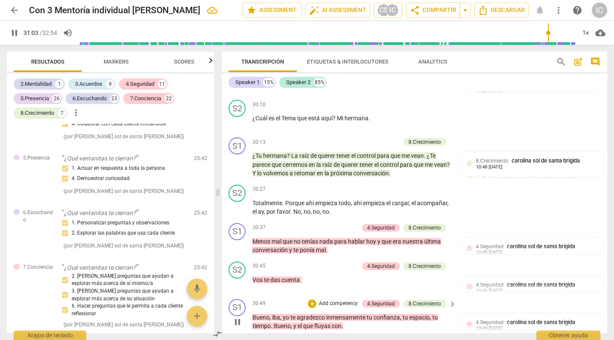
click at [352, 313] on p "Bueno , iba , yo te agradezco inmensamente tu confianza , tu espacio , tu tiemp…" at bounding box center [351, 321] width 199 height 17
type input "1865"
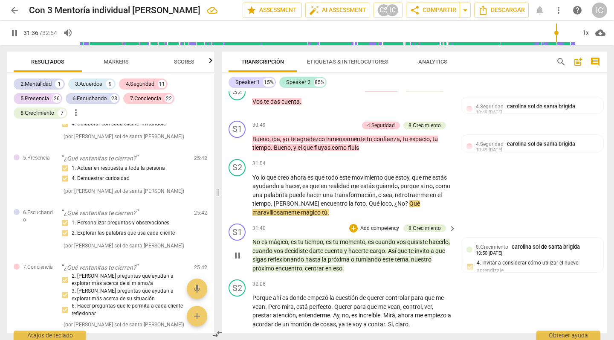
scroll to position [4750, 0]
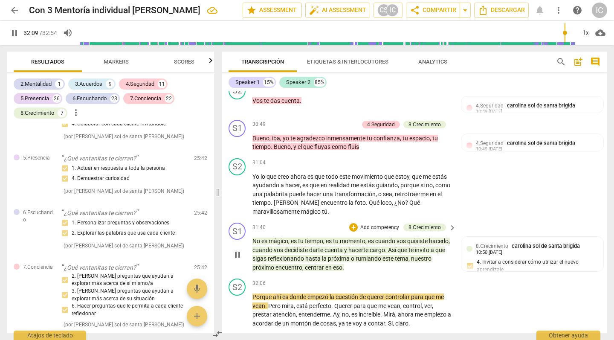
click at [325, 264] on span "centrar" at bounding box center [315, 267] width 20 height 7
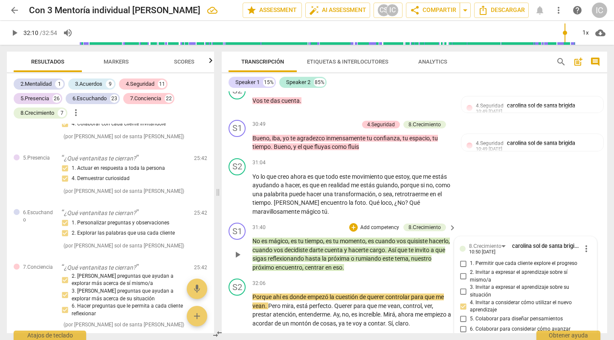
scroll to position [4870, 0]
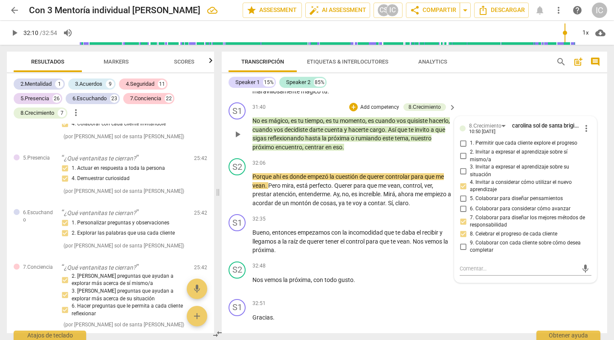
click at [325, 144] on span "centrar" at bounding box center [315, 147] width 20 height 7
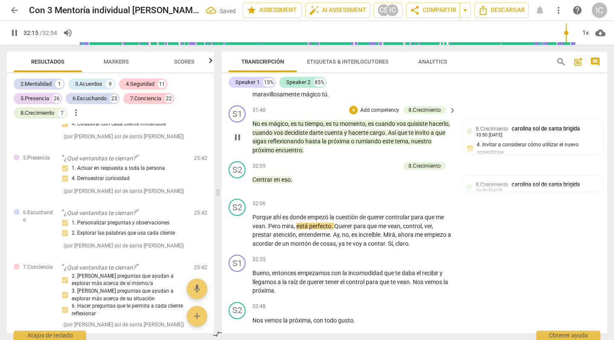
scroll to position [4864, 0]
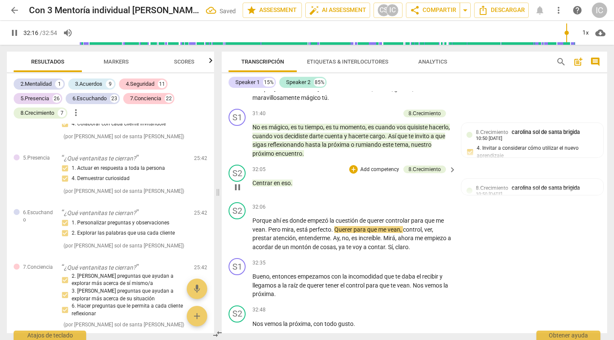
click at [253, 179] on span "Centrar" at bounding box center [262, 182] width 21 height 7
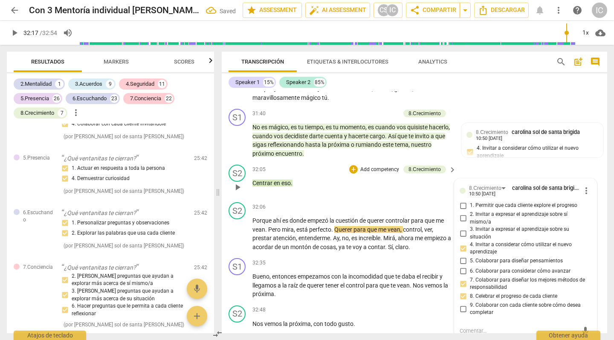
click at [259, 179] on span "Centrar" at bounding box center [262, 182] width 21 height 7
click at [256, 179] on span "Centrar" at bounding box center [262, 182] width 21 height 7
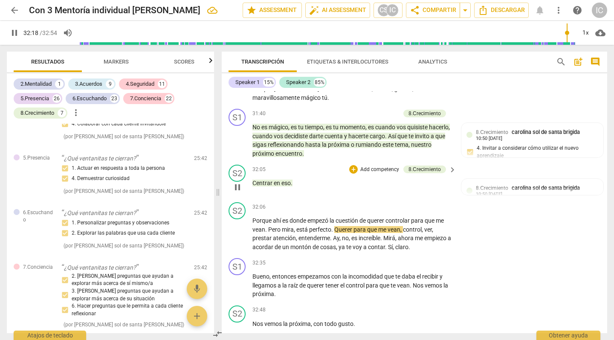
type input "1938"
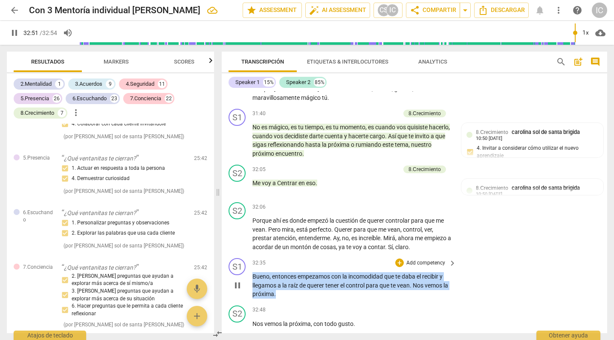
drag, startPoint x: 297, startPoint y: 263, endPoint x: 424, endPoint y: 246, distance: 127.8
click at [251, 254] on div "S1 play_arrow pause 32:35 + Add competency keyboard_arrow_right Bueno , entonce…" at bounding box center [414, 277] width 385 height 47
click at [415, 259] on p "Add competency" at bounding box center [425, 263] width 40 height 8
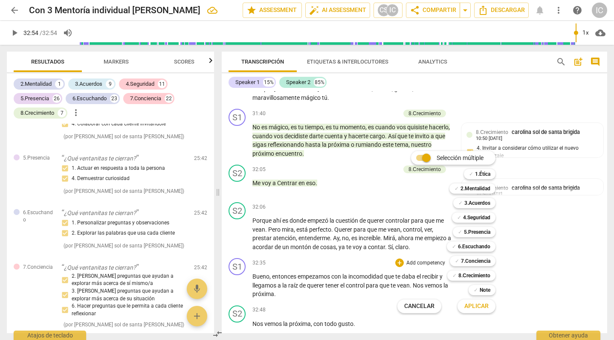
type input "1974"
drag, startPoint x: 477, startPoint y: 276, endPoint x: 480, endPoint y: 284, distance: 9.0
click at [477, 276] on b "8.Сrecimiento" at bounding box center [474, 275] width 32 height 10
click at [475, 306] on span "Aplicar" at bounding box center [476, 306] width 24 height 9
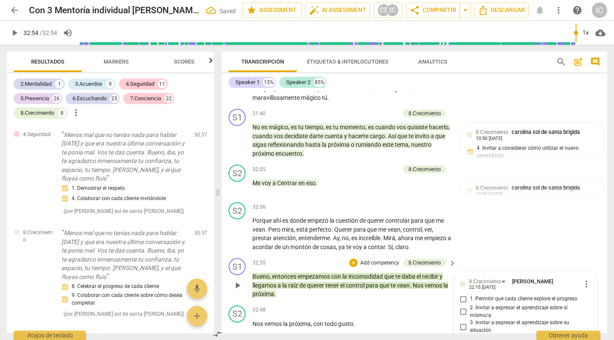
scroll to position [6738, 0]
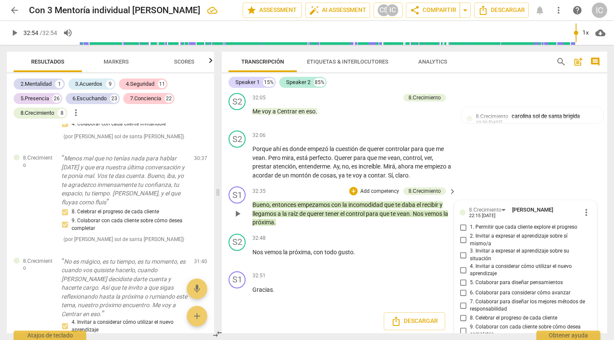
click at [485, 279] on span "5. Colaborar para diseñar pensamientos" at bounding box center [516, 283] width 93 height 8
click at [470, 277] on input "5. Colaborar para diseñar pensamientos" at bounding box center [463, 282] width 14 height 10
checkbox input "true"
click at [333, 305] on div "Descargar" at bounding box center [414, 321] width 385 height 32
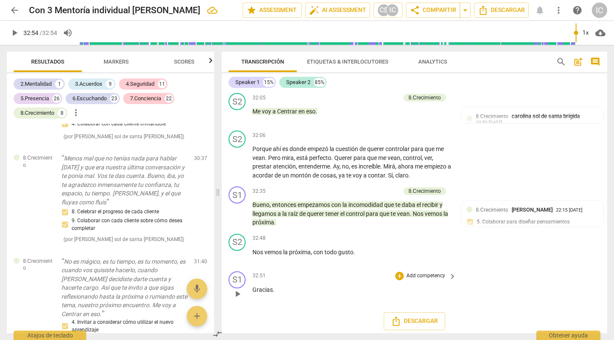
scroll to position [4908, 0]
